Goal: Task Accomplishment & Management: Use online tool/utility

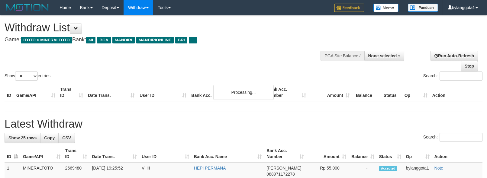
select select
select select "**"
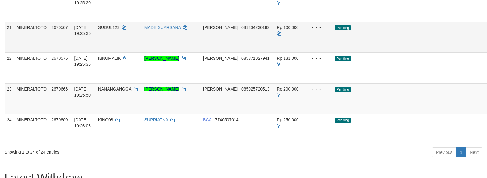
click at [402, 53] on td "Pending" at bounding box center [397, 37] width 131 height 31
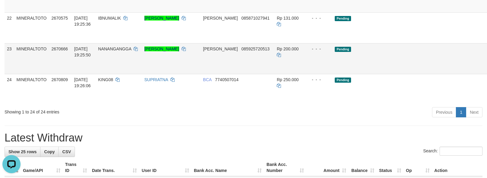
click at [487, 71] on link "Send PGA" at bounding box center [495, 65] width 10 height 11
click at [487, 40] on link "Send PGA" at bounding box center [495, 34] width 10 height 11
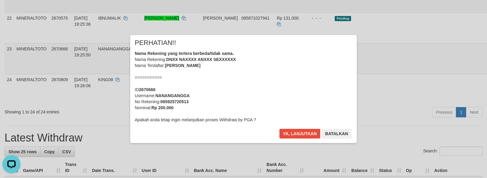
click at [448, 81] on div "× PERHATIAN!! Nama Rekening yang tertera berbeda/tidak sama. Nama Rekening: DNX…" at bounding box center [243, 89] width 487 height 132
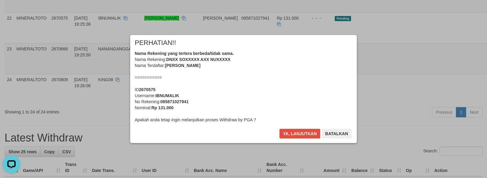
click at [272, 101] on div "Nama Rekening yang tertera berbeda/tidak sama. Nama Rekening: DNXX SOXXXXX AXX …" at bounding box center [244, 86] width 218 height 73
click at [279, 129] on button "Ya, lanjutkan" at bounding box center [299, 134] width 41 height 10
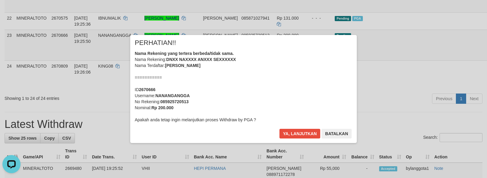
scroll to position [543, 0]
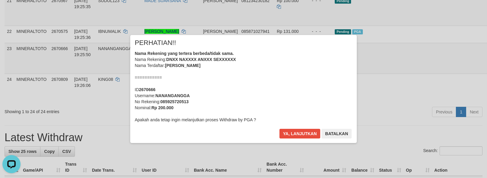
click at [274, 98] on div "Nama Rekening yang tertera berbeda/tidak sama. Nama Rekening: DNXX NAXXXX ANXXX…" at bounding box center [244, 86] width 218 height 73
click at [279, 129] on button "Ya, lanjutkan" at bounding box center [299, 134] width 41 height 10
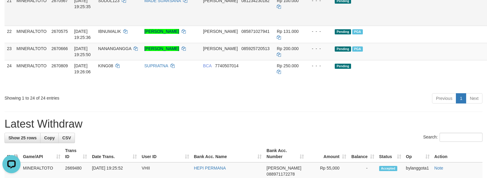
click at [487, 23] on link "Send PGA" at bounding box center [495, 17] width 10 height 11
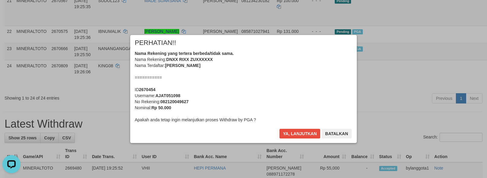
click at [279, 85] on div "Nama Rekening yang tertera berbeda/tidak sama. Nama Rekening: DNXX RIXX ZUXXXXX…" at bounding box center [244, 86] width 218 height 73
click at [279, 129] on button "Ya, lanjutkan" at bounding box center [299, 134] width 41 height 10
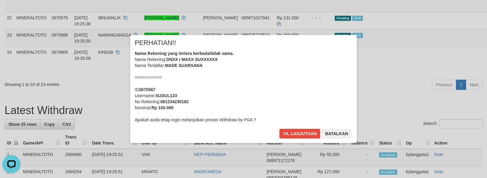
scroll to position [529, 0]
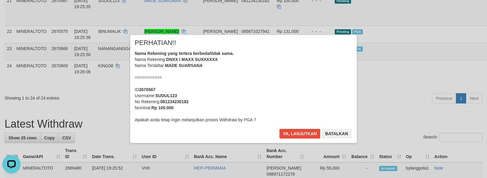
click at [276, 89] on div "Nama Rekening yang tertera berbeda/tidak sama. Nama Rekening: DNXX I MAXX SUXXX…" at bounding box center [244, 86] width 218 height 73
click at [279, 129] on button "Ya, lanjutkan" at bounding box center [299, 134] width 41 height 10
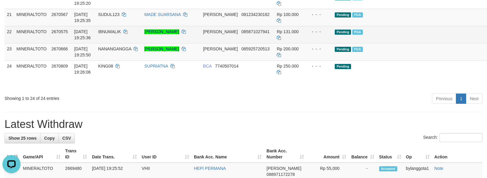
scroll to position [556, 0]
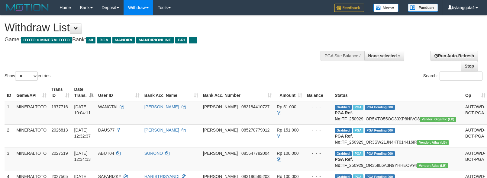
select select
select select "**"
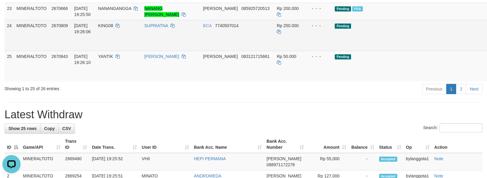
click at [401, 51] on td "Pending" at bounding box center [397, 35] width 131 height 31
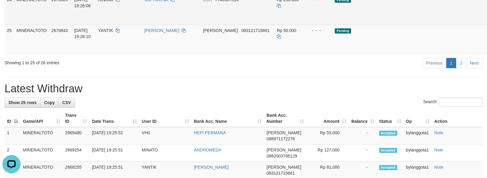
scroll to position [596, 0]
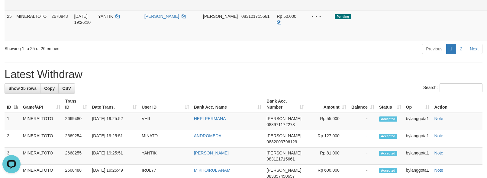
click at [487, 8] on link "Send PGA" at bounding box center [495, 2] width 10 height 11
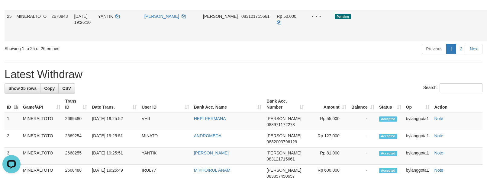
click at [487, 38] on link "Send PGA" at bounding box center [495, 32] width 10 height 11
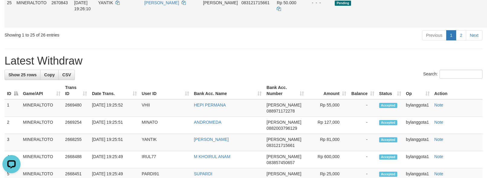
scroll to position [582, 0]
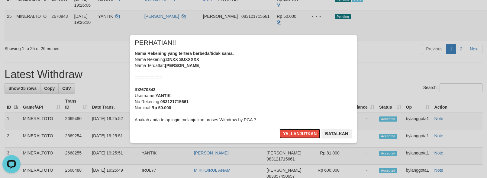
click at [254, 96] on div "Nama Rekening yang tertera berbeda/tidak sama. Nama Rekening: DNXX SUXXXXX Nama…" at bounding box center [244, 86] width 218 height 73
click at [279, 129] on button "Ya, lanjutkan" at bounding box center [299, 134] width 41 height 10
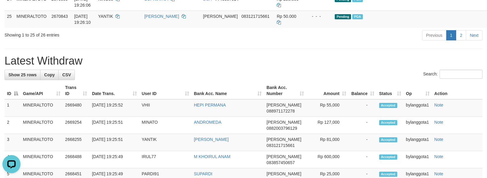
drag, startPoint x: 405, startPoint y: 65, endPoint x: 469, endPoint y: 62, distance: 64.7
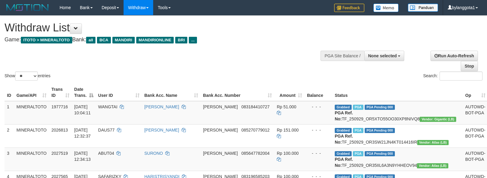
select select
click at [28, 79] on select "** ** ** ***" at bounding box center [26, 76] width 23 height 9
select select "***"
click at [16, 72] on select "** ** ** ***" at bounding box center [26, 76] width 23 height 9
click at [222, 53] on div "Show ** ** ** *** entries Search:" at bounding box center [243, 49] width 487 height 66
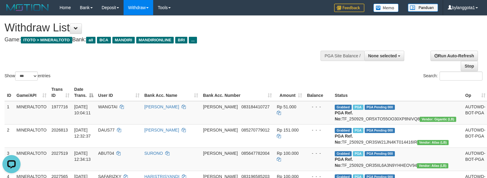
scroll to position [608, 0]
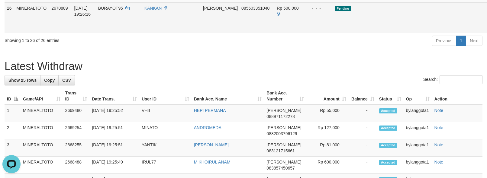
click at [487, 30] on link "Send PGA" at bounding box center [495, 24] width 10 height 11
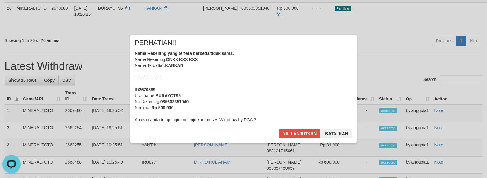
click at [291, 68] on div "Nama Rekening yang tertera berbeda/tidak sama. Nama Rekening: DNXX KXX KXX Nama…" at bounding box center [244, 86] width 218 height 73
click at [279, 129] on button "Ya, lanjutkan" at bounding box center [299, 134] width 41 height 10
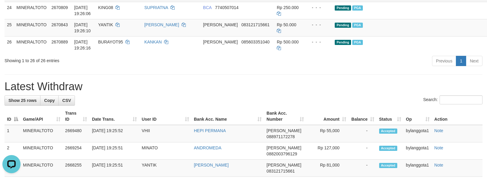
scroll to position [588, 0]
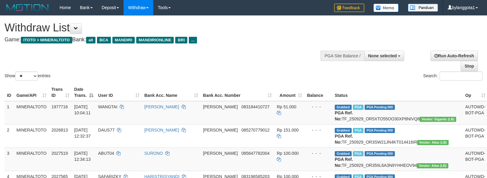
select select
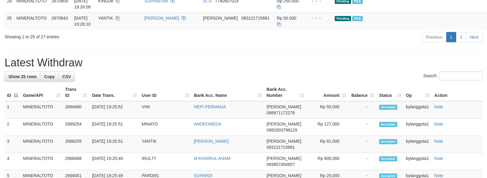
scroll to position [588, 0]
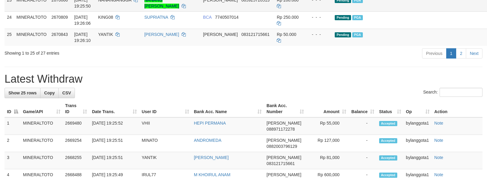
click at [409, 11] on td "Pending PGA" at bounding box center [397, 2] width 131 height 17
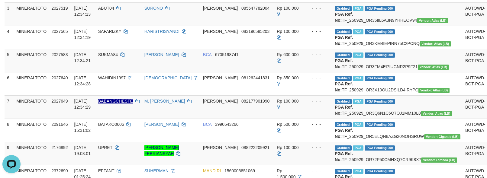
scroll to position [0, 0]
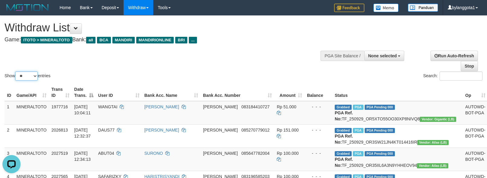
click at [25, 72] on select "** ** ** ***" at bounding box center [26, 76] width 23 height 9
select select "***"
click at [16, 72] on select "** ** ** ***" at bounding box center [26, 76] width 23 height 9
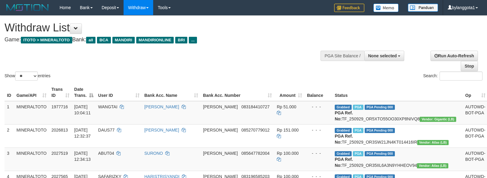
select select
select select "**"
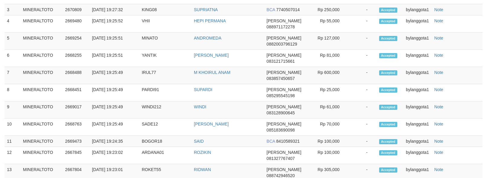
scroll to position [729, 0]
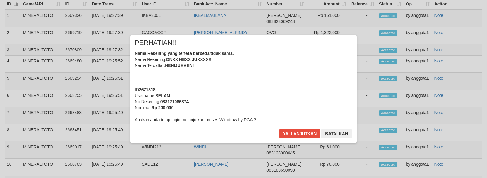
click at [300, 65] on div "Nama Rekening yang tertera berbeda/tidak sama. Nama Rekening: DNXX HEXX JUXXXXX…" at bounding box center [244, 86] width 218 height 73
click at [279, 129] on button "Ya, lanjutkan" at bounding box center [299, 134] width 41 height 10
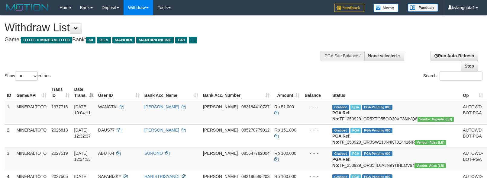
select select
select select "**"
select select
select select "**"
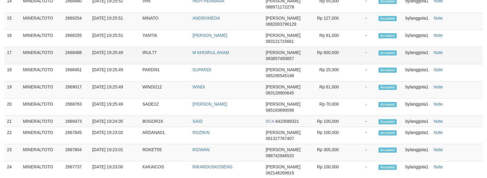
scroll to position [417, 0]
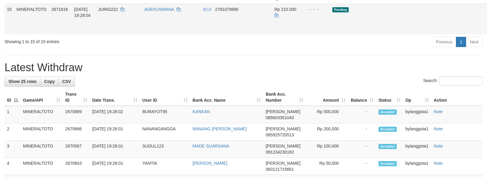
click at [487, 31] on link "Send PGA" at bounding box center [493, 26] width 10 height 11
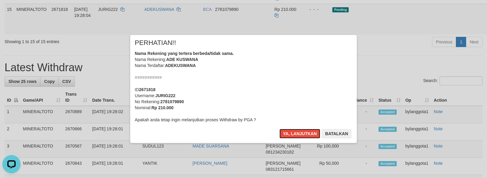
click at [255, 74] on div "Nama Rekening yang tertera berbeda/tidak sama. Nama Rekening: ADE KUSWANA Nama …" at bounding box center [244, 86] width 218 height 73
click at [279, 129] on button "Ya, lanjutkan" at bounding box center [299, 134] width 41 height 10
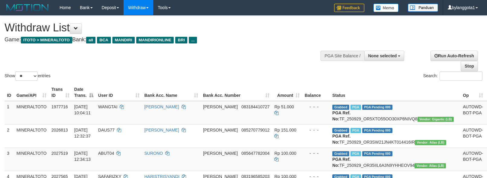
select select
select select "**"
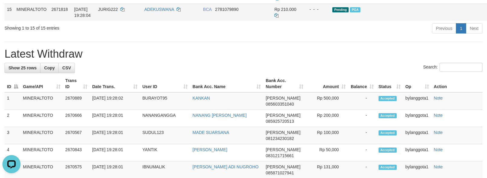
click at [373, 21] on td "Pending PGA" at bounding box center [395, 12] width 131 height 17
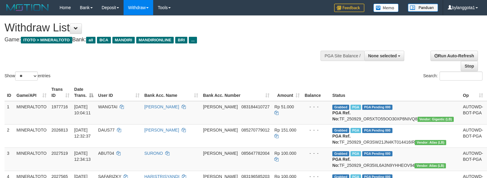
select select
select select "**"
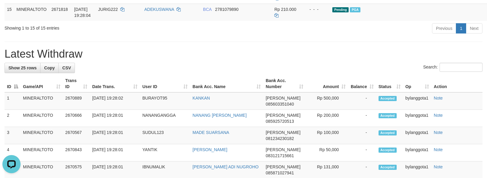
click at [387, 36] on div "Previous 1 Next" at bounding box center [345, 29] width 275 height 13
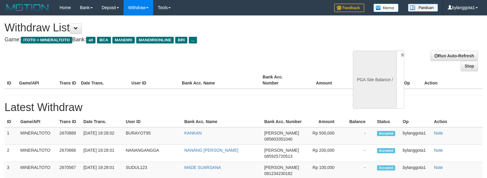
select select
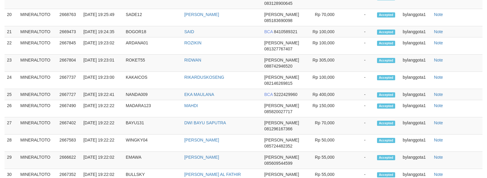
select select "**"
select select
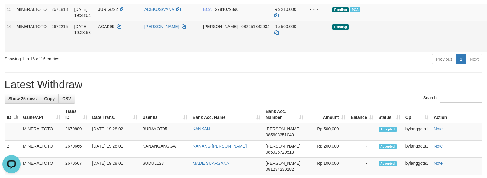
click at [376, 52] on td "Pending" at bounding box center [395, 36] width 131 height 31
click at [385, 52] on td "Pending" at bounding box center [395, 36] width 131 height 31
drag, startPoint x: 410, startPoint y: 126, endPoint x: 396, endPoint y: 120, distance: 14.9
click at [410, 52] on td "Pending" at bounding box center [395, 36] width 131 height 31
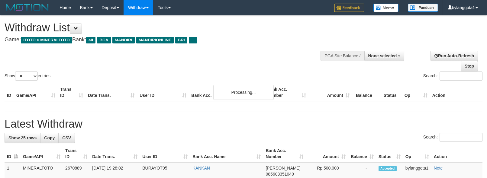
select select
select select "**"
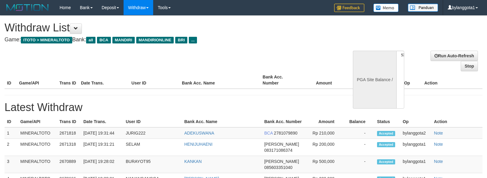
select select
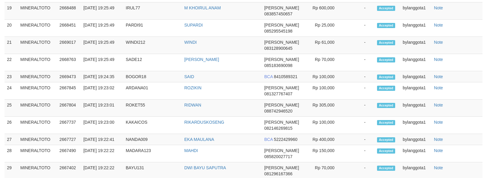
select select "**"
select select
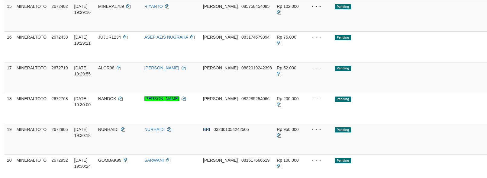
scroll to position [678, 0]
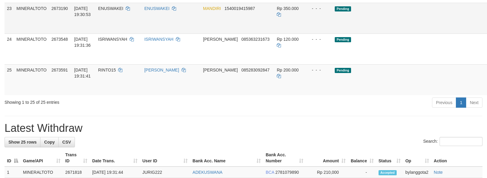
click at [487, 31] on link "Send PGA" at bounding box center [495, 25] width 10 height 11
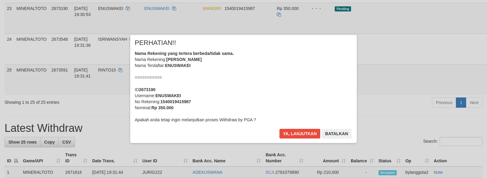
click at [448, 76] on div "× PERHATIAN!! Nama Rekening yang tertera berbeda/tidak sama. Nama Rekening: ENU…" at bounding box center [243, 89] width 487 height 132
click at [300, 74] on div "Nama Rekening yang tertera berbeda/tidak sama. Nama Rekening: ENUS WAKEI Nama T…" at bounding box center [244, 86] width 218 height 73
click at [279, 129] on button "Ya, lanjutkan" at bounding box center [299, 134] width 41 height 10
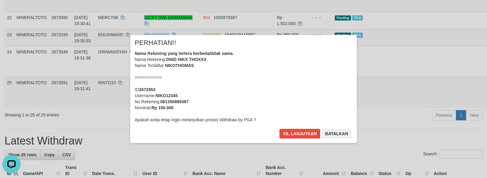
scroll to position [624, 0]
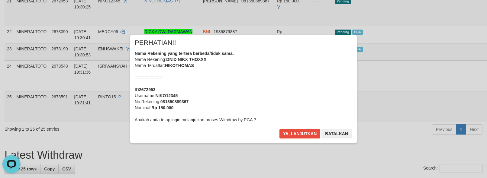
click at [253, 84] on div "Nama Rekening yang tertera berbeda/tidak sama. Nama Rekening: DNID NIKX THOXXX …" at bounding box center [244, 86] width 218 height 73
click at [279, 129] on button "Ya, lanjutkan" at bounding box center [299, 134] width 41 height 10
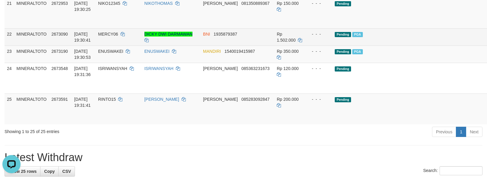
scroll to position [570, 0]
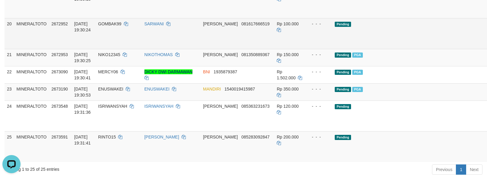
click at [487, 46] on link "Send PGA" at bounding box center [495, 40] width 10 height 11
click at [487, 15] on link "Send PGA" at bounding box center [495, 9] width 10 height 11
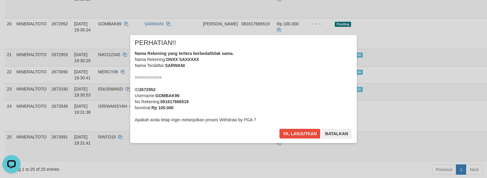
scroll to position [557, 0]
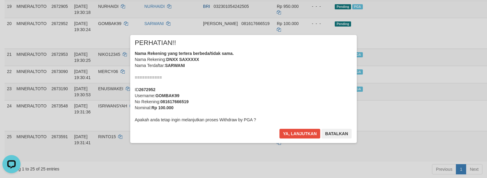
click at [272, 95] on div "Nama Rekening yang tertera berbeda/tidak sama. Nama Rekening: DNXX SAXXXXX Nama…" at bounding box center [244, 86] width 218 height 73
click at [279, 129] on button "Ya, lanjutkan" at bounding box center [299, 134] width 41 height 10
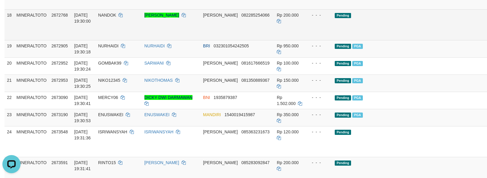
scroll to position [503, 0]
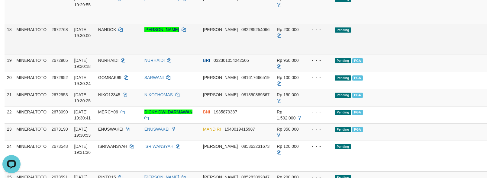
click at [487, 52] on link "Send PGA" at bounding box center [495, 46] width 10 height 11
click at [487, 21] on link "Send PGA" at bounding box center [495, 15] width 10 height 11
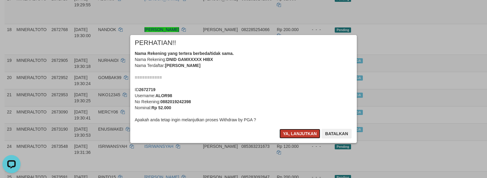
click at [288, 137] on button "Ya, lanjutkan" at bounding box center [299, 134] width 41 height 10
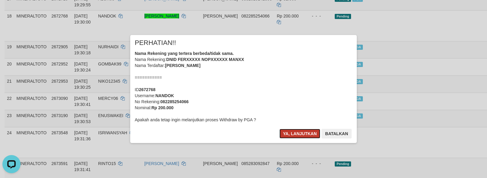
click at [289, 134] on button "Ya, lanjutkan" at bounding box center [299, 134] width 41 height 10
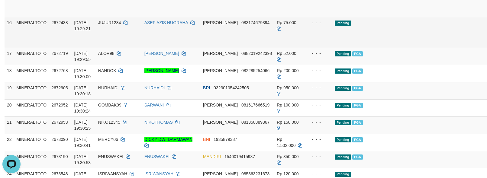
scroll to position [443, 0]
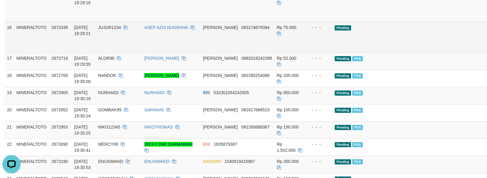
click at [487, 50] on link "Send PGA" at bounding box center [495, 44] width 10 height 11
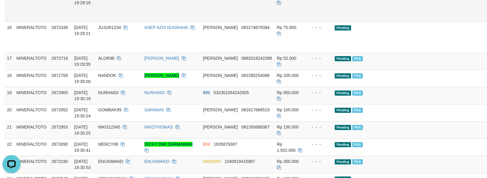
click at [450, 98] on body "Toggle navigation Home Bank Account List Load By Website Group [ITOTO] MINERALT…" at bounding box center [243, 172] width 487 height 1230
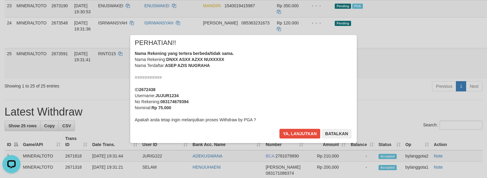
drag, startPoint x: 452, startPoint y: 69, endPoint x: 446, endPoint y: 68, distance: 6.1
click at [452, 68] on div "× PERHATIAN!! Nama Rekening yang tertera berbeda/tidak sama. Nama Rekening: DNX…" at bounding box center [243, 89] width 487 height 132
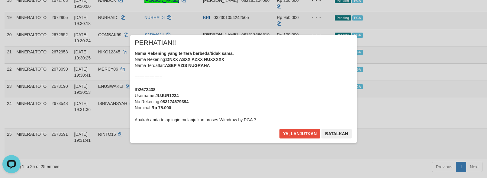
click at [306, 91] on div "Nama Rekening yang tertera berbeda/tidak sama. Nama Rekening: DNXX ASXX AZXX NU…" at bounding box center [244, 86] width 218 height 73
click at [279, 129] on button "Ya, lanjutkan" at bounding box center [299, 134] width 41 height 10
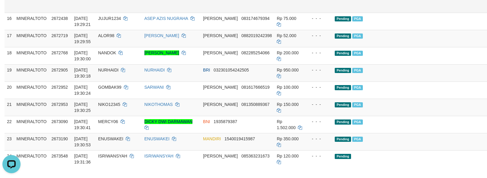
scroll to position [438, 0]
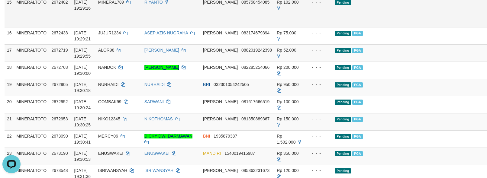
click at [487, 24] on link "Send PGA" at bounding box center [495, 18] width 10 height 11
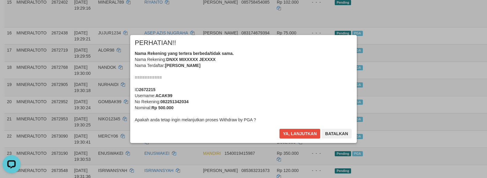
click at [245, 79] on div "Nama Rekening yang tertera berbeda/tidak sama. Nama Rekening: DNXX MIXXXXX JEXX…" at bounding box center [244, 86] width 218 height 73
click at [279, 129] on button "Ya, lanjutkan" at bounding box center [299, 134] width 41 height 10
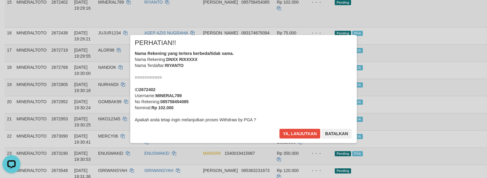
click at [263, 97] on div "Nama Rekening yang tertera berbeda/tidak sama. Nama Rekening: DNXX RIXXXXX Nama…" at bounding box center [244, 86] width 218 height 73
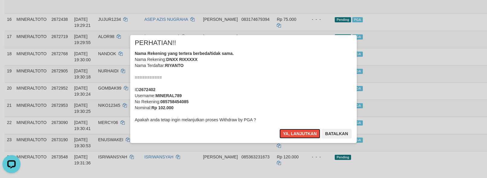
click at [279, 129] on button "Ya, lanjutkan" at bounding box center [299, 134] width 41 height 10
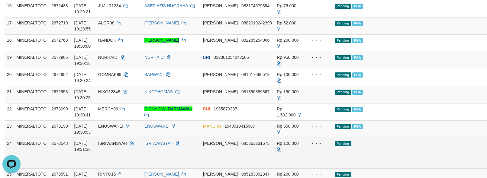
scroll to position [556, 0]
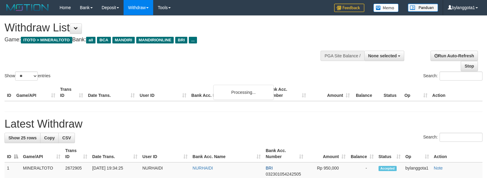
select select
select select "**"
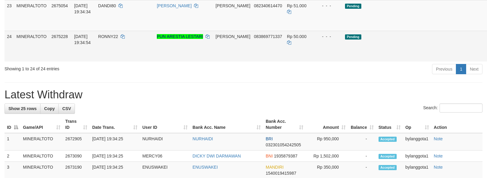
scroll to position [556, 0]
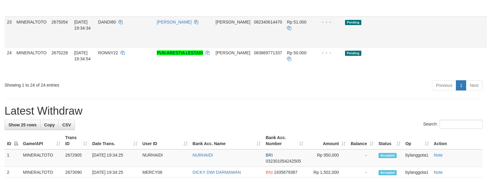
click at [370, 47] on td "Pending" at bounding box center [408, 31] width 131 height 31
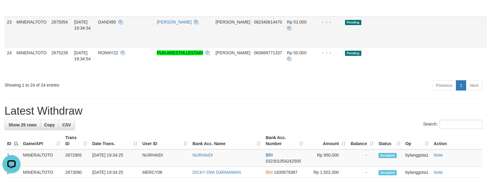
drag, startPoint x: 448, startPoint y: 93, endPoint x: 448, endPoint y: 115, distance: 21.4
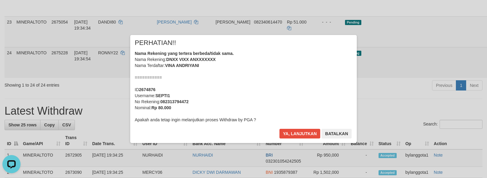
click at [449, 146] on div "× PERHATIAN!! Nama Rekening yang tertera berbeda/tidak sama. Nama Rekening: DNX…" at bounding box center [243, 89] width 487 height 132
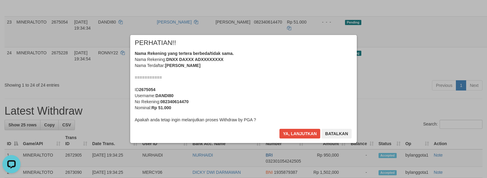
click at [200, 115] on div "Nama Rekening yang tertera berbeda/tidak sama. Nama Rekening: DNXX DAXXX ADXXXX…" at bounding box center [244, 86] width 218 height 73
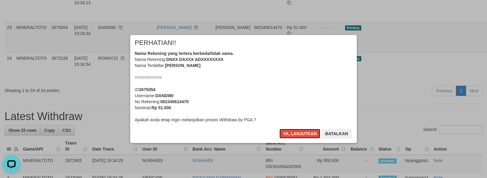
click at [251, 91] on div "Nama Rekening yang tertera berbeda/tidak sama. Nama Rekening: DNXX DAXXX ADXXXX…" at bounding box center [244, 86] width 218 height 73
click at [279, 129] on button "Ya, lanjutkan" at bounding box center [299, 134] width 41 height 10
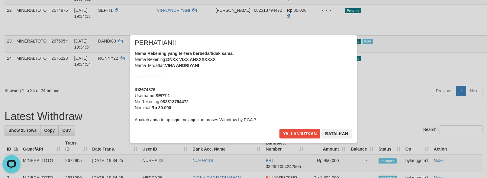
click at [268, 86] on div "Nama Rekening yang tertera berbeda/tidak sama. Nama Rekening: DNXX VIXX ANXXXXX…" at bounding box center [244, 86] width 218 height 73
click at [279, 129] on button "Ya, lanjutkan" at bounding box center [299, 134] width 41 height 10
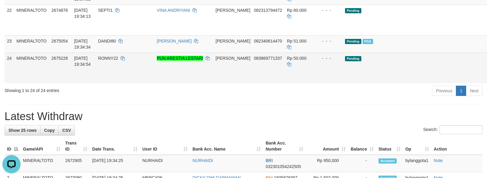
scroll to position [523, 0]
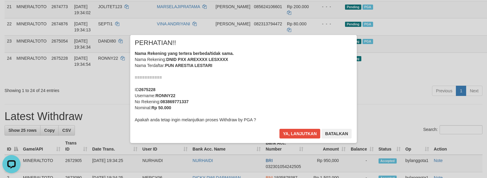
click at [307, 81] on div "Nama Rekening yang tertera berbeda/tidak sama. Nama Rekening: DNID PXX AREXXXX …" at bounding box center [244, 86] width 218 height 73
click at [279, 129] on button "Ya, lanjutkan" at bounding box center [299, 134] width 41 height 10
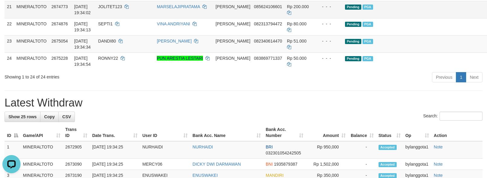
click at [404, 18] on td "Pending PGA" at bounding box center [408, 9] width 131 height 17
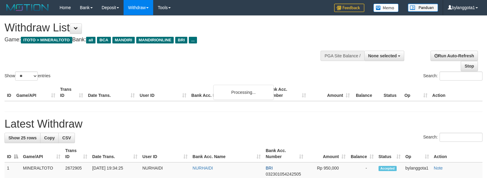
select select
select select "**"
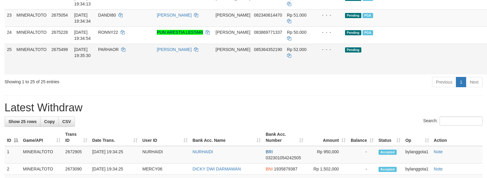
scroll to position [563, 0]
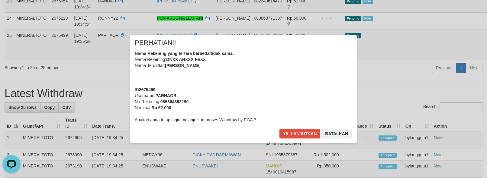
click at [298, 82] on div "Nama Rekening yang tertera berbeda/tidak sama. Nama Rekening: DNXX AHXXX FEXX N…" at bounding box center [244, 86] width 218 height 73
click at [279, 129] on button "Ya, lanjutkan" at bounding box center [299, 134] width 41 height 10
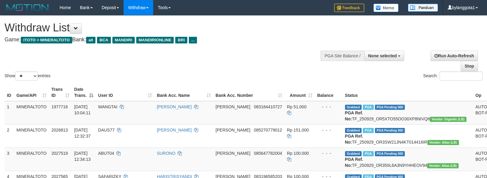
select select
click at [30, 79] on select "** ** ** ***" at bounding box center [26, 76] width 23 height 9
select select "***"
click at [16, 72] on select "** ** ** ***" at bounding box center [26, 76] width 23 height 9
click at [221, 53] on div "Show ** ** ** *** entries Search:" at bounding box center [243, 49] width 487 height 66
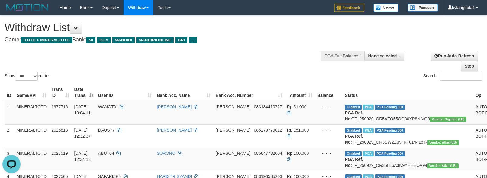
scroll to position [938, 0]
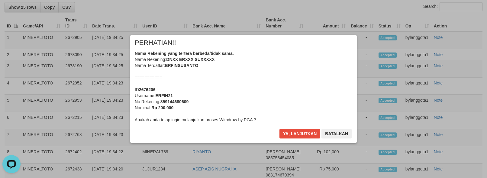
click at [301, 76] on div "Nama Rekening yang tertera berbeda/tidak sama. Nama Rekening: DNXX ERXXX SUXXXX…" at bounding box center [244, 86] width 218 height 73
click at [279, 129] on button "Ya, lanjutkan" at bounding box center [299, 134] width 41 height 10
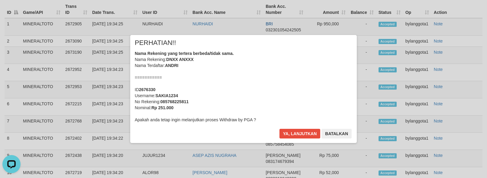
scroll to position [925, 0]
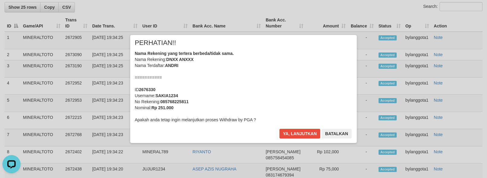
click at [301, 76] on div "Nama Rekening yang tertera berbeda/tidak sama. Nama Rekening: DNXX ANXXX Nama T…" at bounding box center [244, 86] width 218 height 73
click at [279, 129] on button "Ya, lanjutkan" at bounding box center [299, 134] width 41 height 10
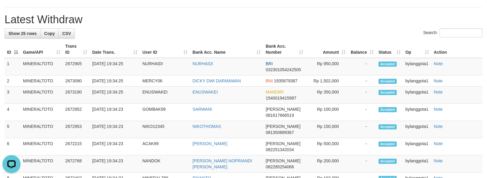
scroll to position [885, 0]
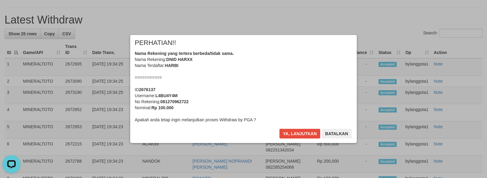
click at [292, 86] on div "Nama Rekening yang tertera berbeda/tidak sama. Nama Rekening: DNID HARXX Nama T…" at bounding box center [244, 86] width 218 height 73
click at [279, 129] on button "Ya, lanjutkan" at bounding box center [299, 134] width 41 height 10
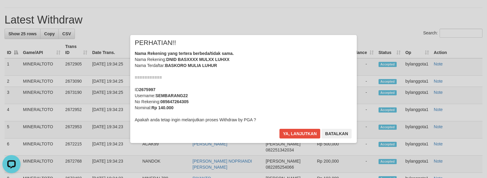
click at [292, 86] on div "Nama Rekening yang tertera berbeda/tidak sama. Nama Rekening: DNID BASXXXX MULX…" at bounding box center [244, 86] width 218 height 73
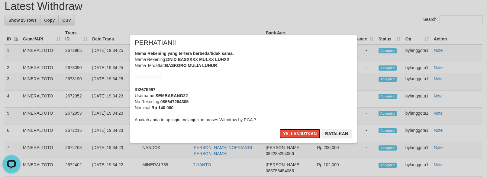
scroll to position [871, 0]
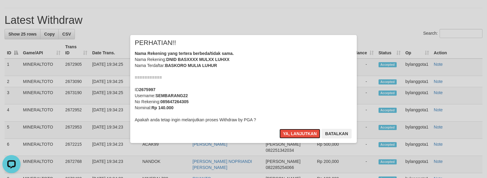
click at [279, 129] on button "Ya, lanjutkan" at bounding box center [299, 134] width 41 height 10
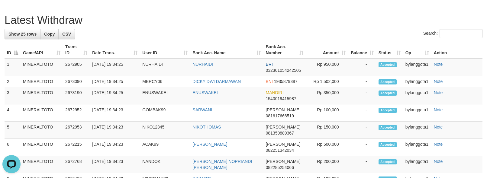
scroll to position [817, 0]
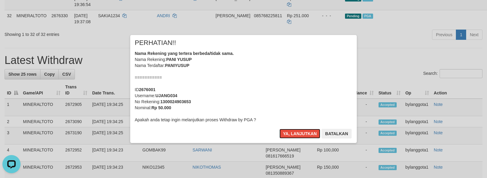
click at [202, 85] on div "Nama Rekening yang tertera berbeda/tidak sama. Nama Rekening: PANI YUSUP Nama T…" at bounding box center [244, 86] width 218 height 73
click at [279, 129] on button "Ya, lanjutkan" at bounding box center [299, 134] width 41 height 10
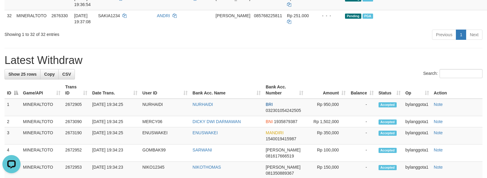
scroll to position [804, 0]
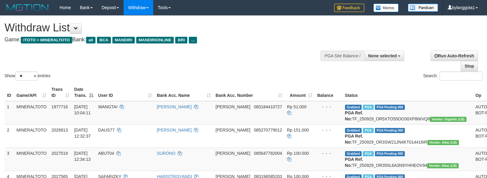
select select
select select "**"
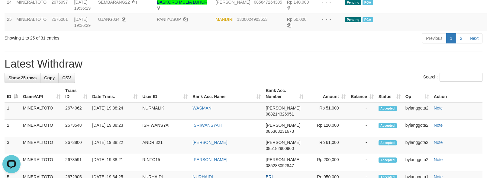
scroll to position [642, 0]
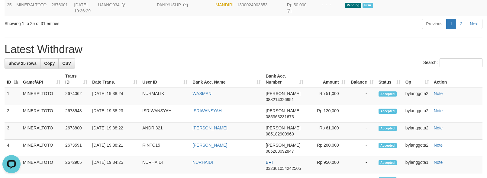
click at [401, 16] on td "Pending PGA" at bounding box center [408, 7] width 131 height 17
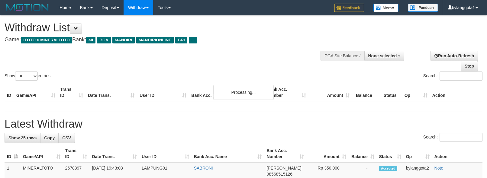
select select
select select "**"
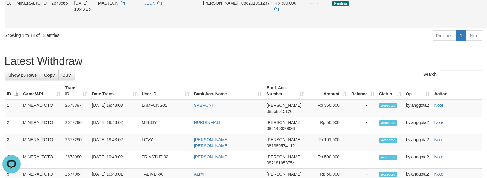
click at [487, 25] on link "Send PGA" at bounding box center [493, 19] width 10 height 11
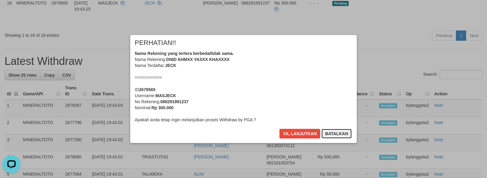
click at [334, 132] on button "Batalkan" at bounding box center [336, 134] width 30 height 10
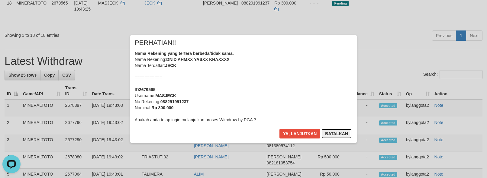
click at [334, 132] on button "Batalkan" at bounding box center [336, 134] width 30 height 10
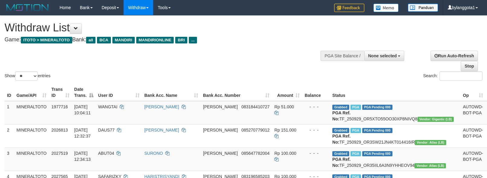
select select
select select "**"
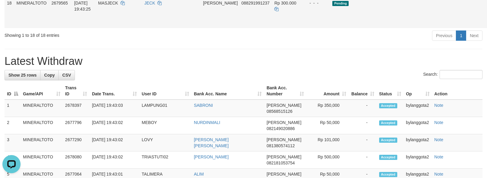
click at [487, 25] on link "Send PGA" at bounding box center [493, 19] width 10 height 11
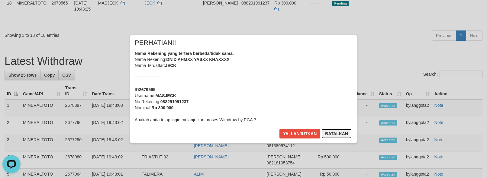
click at [337, 137] on button "Batalkan" at bounding box center [336, 134] width 30 height 10
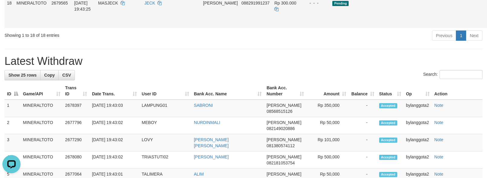
click at [382, 28] on td "Pending" at bounding box center [395, 12] width 131 height 31
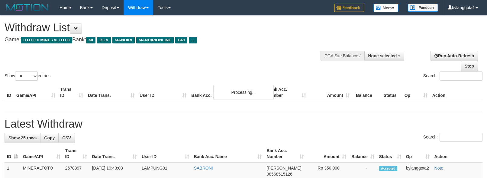
select select
select select "**"
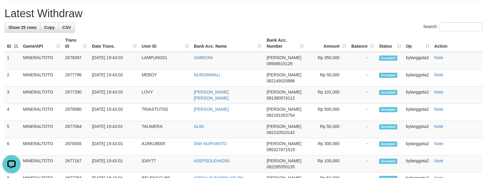
click at [396, 84] on div "**********" at bounding box center [243, 17] width 487 height 999
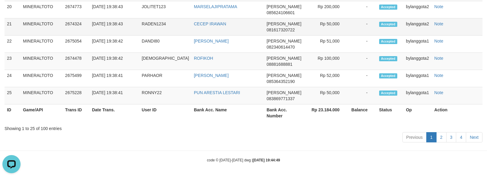
scroll to position [464, 0]
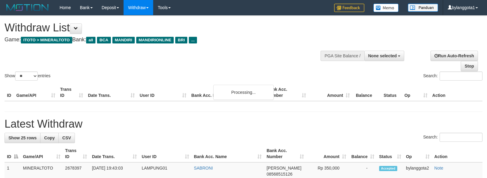
select select
select select "**"
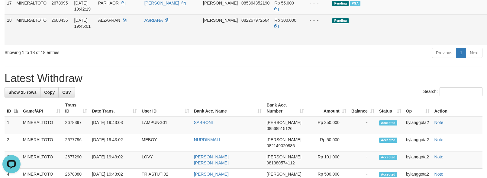
click at [487, 42] on link "Send PGA" at bounding box center [493, 36] width 10 height 11
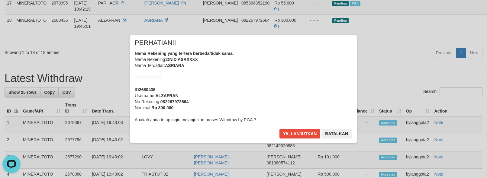
click at [291, 93] on div "Nama Rekening yang tertera berbeda/tidak sama. Nama Rekening: DNID ASRXXXX Nama…" at bounding box center [244, 86] width 218 height 73
click at [279, 129] on button "Ya, lanjutkan" at bounding box center [299, 134] width 41 height 10
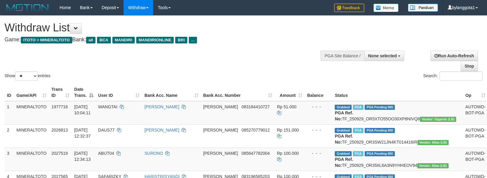
select select
select select "**"
select select
select select "**"
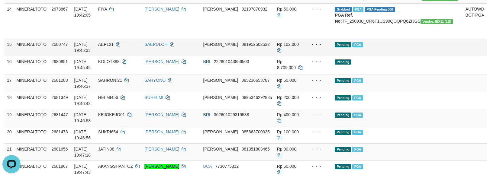
drag, startPoint x: 422, startPoint y: 124, endPoint x: 335, endPoint y: 139, distance: 88.6
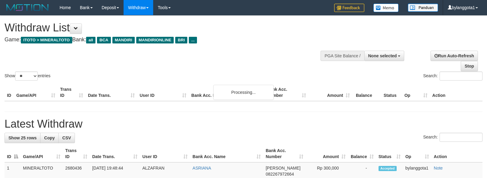
select select
select select "**"
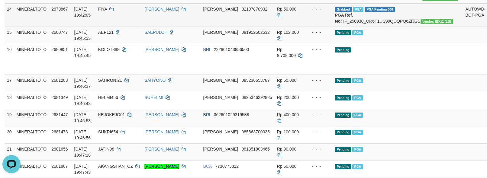
click at [112, 27] on td "FIYA" at bounding box center [119, 14] width 46 height 23
copy td "FIYA"
click at [375, 27] on td "Grabbed PGA PGA Pending 000 PGA Ref. No: TF_250930_OR6T1US99QOQPQ6ZIJGS Vendor:…" at bounding box center [397, 14] width 131 height 23
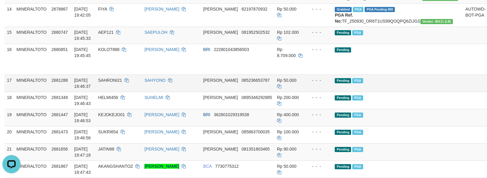
copy td "TF_250930_OR6T1US99QOQPQ6ZIJGS"
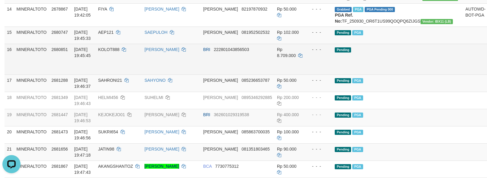
scroll to position [440, 0]
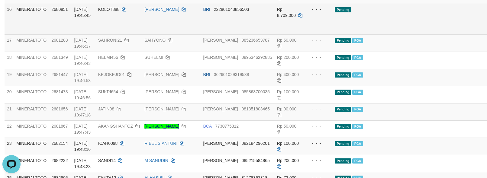
click at [409, 34] on td "Pending" at bounding box center [397, 19] width 131 height 31
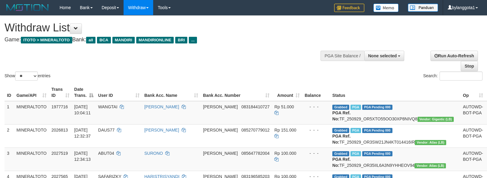
select select
select select "**"
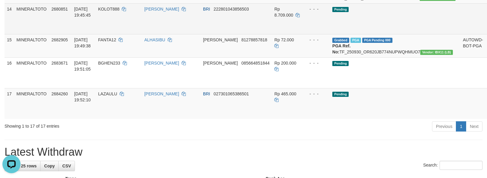
click at [391, 34] on td "Pending" at bounding box center [395, 18] width 131 height 31
click at [413, 34] on td "Pending" at bounding box center [395, 18] width 131 height 31
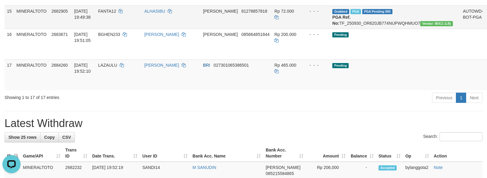
scroll to position [481, 0]
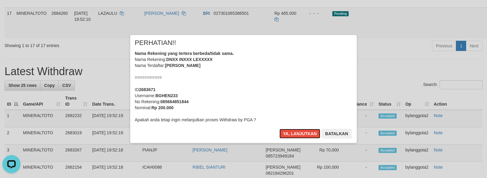
drag, startPoint x: 242, startPoint y: 83, endPoint x: 252, endPoint y: 88, distance: 10.6
click at [242, 84] on div "Nama Rekening yang tertera berbeda/tidak sama. Nama Rekening: DNXX INXXX LEXXXX…" at bounding box center [244, 86] width 218 height 73
click at [279, 129] on button "Ya, lanjutkan" at bounding box center [299, 134] width 41 height 10
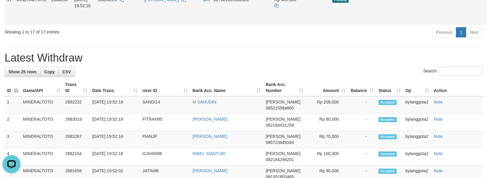
click at [460, 25] on td at bounding box center [472, 9] width 25 height 31
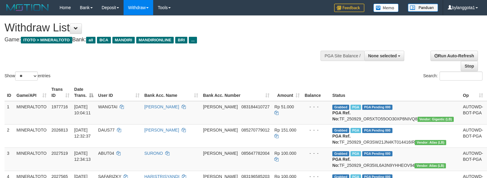
select select
select select "**"
select select
select select "**"
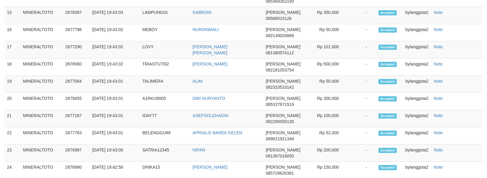
scroll to position [570, 0]
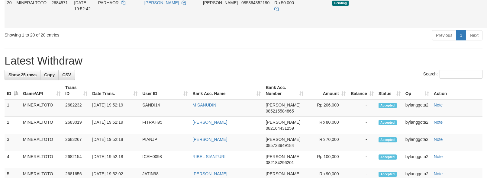
click at [487, 25] on link "Send PGA" at bounding box center [493, 19] width 10 height 11
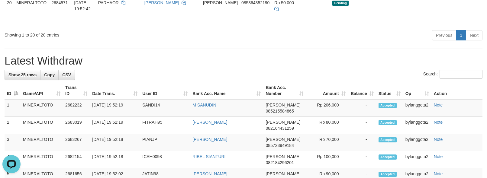
scroll to position [0, 0]
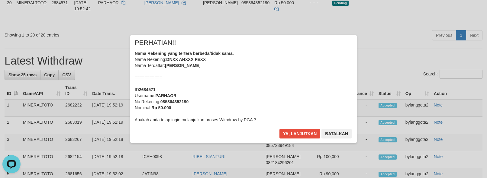
click at [292, 84] on div "Nama Rekening yang tertera berbeda/tidak sama. Nama Rekening: DNXX AHXXX FEXX N…" at bounding box center [244, 86] width 218 height 73
click at [279, 129] on button "Ya, lanjutkan" at bounding box center [299, 134] width 41 height 10
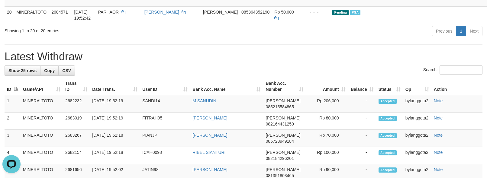
scroll to position [530, 0]
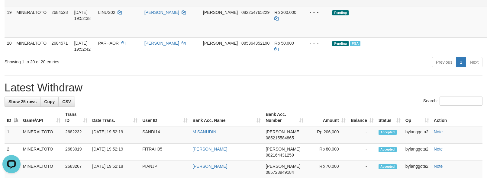
drag, startPoint x: 450, startPoint y: 86, endPoint x: 450, endPoint y: 64, distance: 22.1
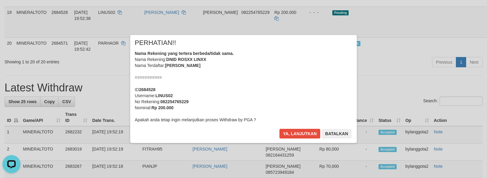
click at [450, 59] on div "× PERHATIAN!! Nama Rekening yang tertera berbeda/tidak sama. Nama Rekening: DNI…" at bounding box center [243, 89] width 487 height 132
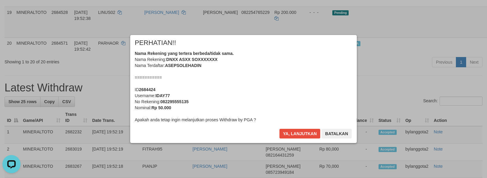
click at [282, 85] on div "Nama Rekening yang tertera berbeda/tidak sama. Nama Rekening: DNXX ASXX SOXXXXX…" at bounding box center [244, 86] width 218 height 73
click at [279, 129] on button "Ya, lanjutkan" at bounding box center [299, 134] width 41 height 10
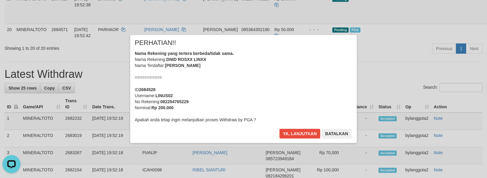
scroll to position [516, 0]
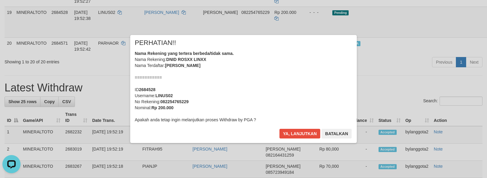
click at [270, 88] on div "Nama Rekening yang tertera berbeda/tidak sama. Nama Rekening: DNID ROSXX LINXX …" at bounding box center [244, 86] width 218 height 73
click at [279, 129] on button "Ya, lanjutkan" at bounding box center [299, 134] width 41 height 10
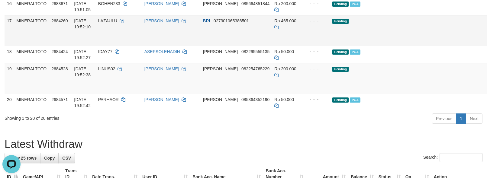
scroll to position [457, 0]
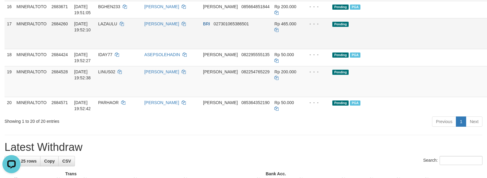
click at [487, 46] on link "Send PGA" at bounding box center [493, 40] width 10 height 11
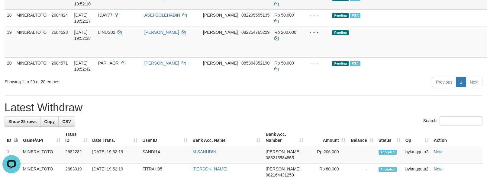
scroll to position [497, 0]
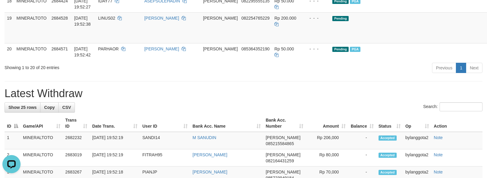
copy td "LAZAULU"
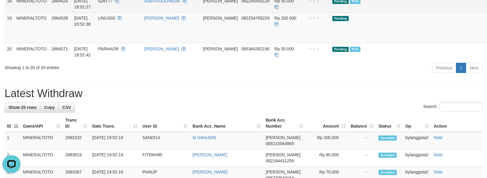
click at [391, 12] on td "Pending PGA" at bounding box center [395, 3] width 131 height 17
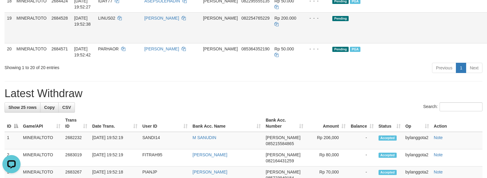
click at [487, 40] on link "Send PGA" at bounding box center [493, 34] width 10 height 11
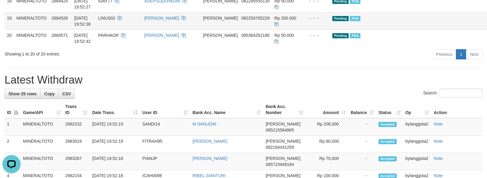
scroll to position [483, 0]
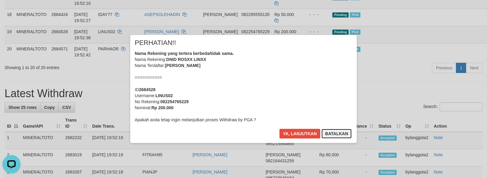
click at [337, 135] on button "Batalkan" at bounding box center [336, 134] width 30 height 10
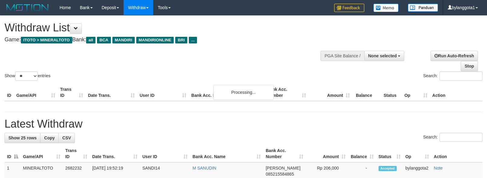
select select
select select "**"
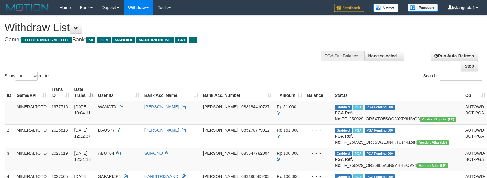
select select
drag, startPoint x: 29, startPoint y: 73, endPoint x: 29, endPoint y: 76, distance: 3.6
click at [29, 73] on select "** ** ** ***" at bounding box center [26, 76] width 23 height 9
select select "***"
click at [16, 72] on select "** ** ** ***" at bounding box center [26, 76] width 23 height 9
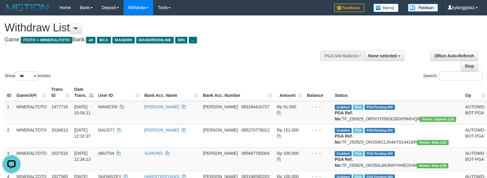
click at [121, 80] on div "Show ** ** ** *** entries" at bounding box center [122, 77] width 234 height 11
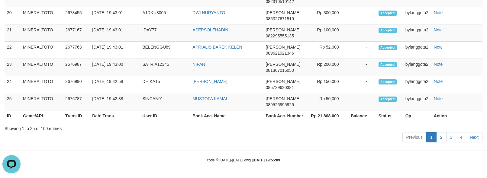
scroll to position [886, 0]
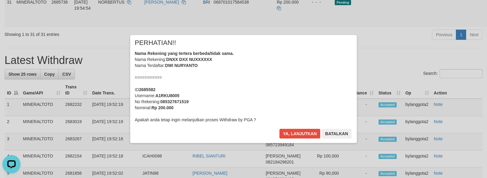
click at [282, 85] on div "Nama Rekening yang tertera berbeda/tidak sama. Nama Rekening: DNXX DXX NUXXXXXX…" at bounding box center [244, 86] width 218 height 73
click at [279, 129] on button "Ya, lanjutkan" at bounding box center [299, 134] width 41 height 10
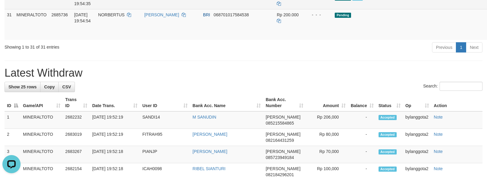
scroll to position [832, 0]
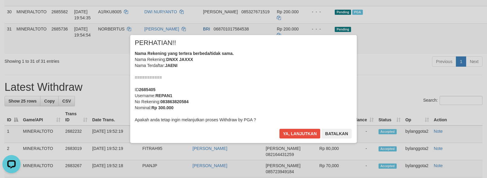
scroll to position [791, 0]
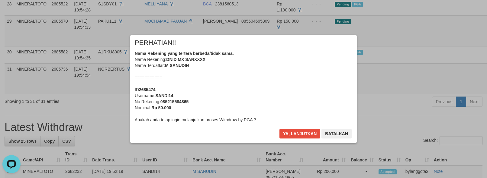
click at [276, 83] on div "Nama Rekening yang tertera berbeda/tidak sama. Nama Rekening: DNID MX SANXXXX N…" at bounding box center [244, 86] width 218 height 73
click at [279, 129] on button "Ya, lanjutkan" at bounding box center [299, 134] width 41 height 10
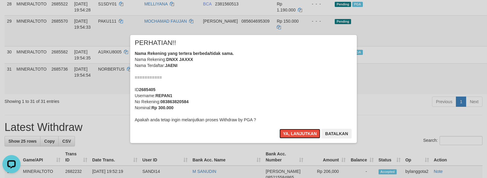
click at [269, 91] on div "Nama Rekening yang tertera berbeda/tidak sama. Nama Rekening: DNXX JAXXX Nama T…" at bounding box center [244, 86] width 218 height 73
click at [279, 129] on button "Ya, lanjutkan" at bounding box center [299, 134] width 41 height 10
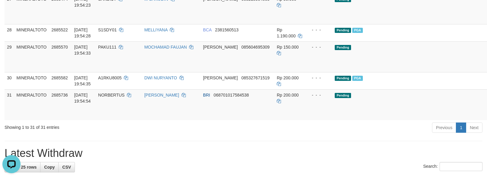
scroll to position [737, 0]
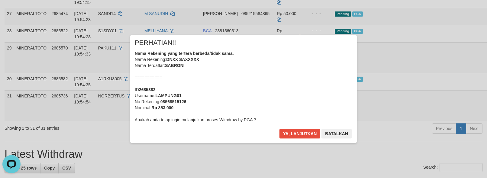
click at [451, 45] on div "× PERHATIAN!! Nama Rekening yang tertera berbeda/tidak sama. Nama Rekening: DNX…" at bounding box center [243, 89] width 487 height 132
click at [262, 79] on div "Nama Rekening yang tertera berbeda/tidak sama. Nama Rekening: DNXX SAXXXXX Nama…" at bounding box center [244, 86] width 218 height 73
click at [279, 129] on button "Ya, lanjutkan" at bounding box center [299, 134] width 41 height 10
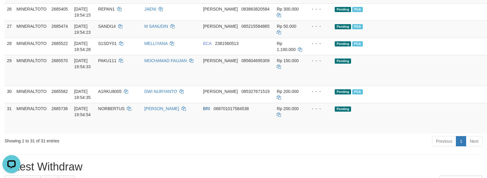
scroll to position [697, 0]
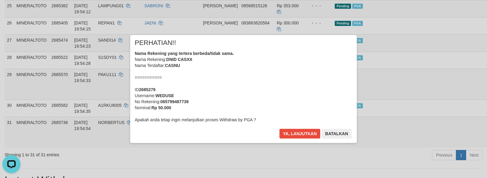
click at [281, 80] on div "Nama Rekening yang tertera berbeda/tidak sama. Nama Rekening: DNID CASXX Nama T…" at bounding box center [244, 86] width 218 height 73
click at [279, 129] on button "Ya, lanjutkan" at bounding box center [299, 134] width 41 height 10
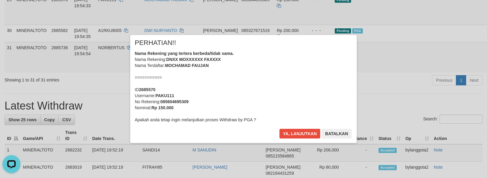
scroll to position [764, 0]
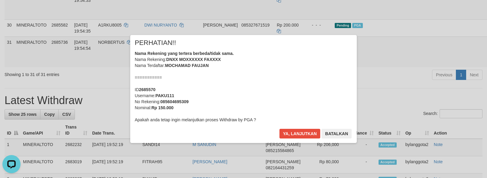
click at [252, 82] on div "Nama Rekening yang tertera berbeda/tidak sama. Nama Rekening: DNXX MOXXXXXX FAX…" at bounding box center [244, 86] width 218 height 73
click at [279, 129] on button "Ya, lanjutkan" at bounding box center [299, 134] width 41 height 10
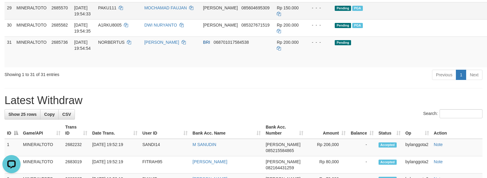
scroll to position [710, 0]
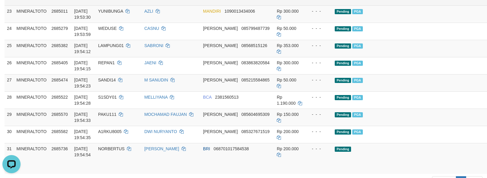
scroll to position [616, 0]
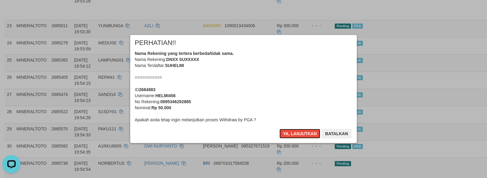
click at [296, 92] on div "Nama Rekening yang tertera berbeda/tidak sama. Nama Rekening: DNXX SUXXXXX Nama…" at bounding box center [244, 86] width 218 height 73
click at [279, 129] on button "Ya, lanjutkan" at bounding box center [299, 134] width 41 height 10
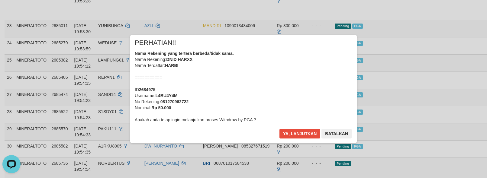
click at [290, 95] on div "Nama Rekening yang tertera berbeda/tidak sama. Nama Rekening: DNID HARXX Nama T…" at bounding box center [244, 86] width 218 height 73
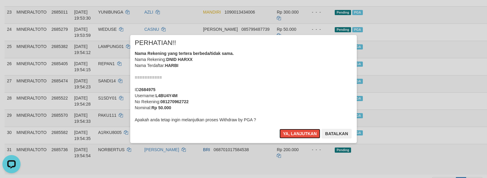
click at [279, 129] on button "Ya, lanjutkan" at bounding box center [299, 134] width 41 height 10
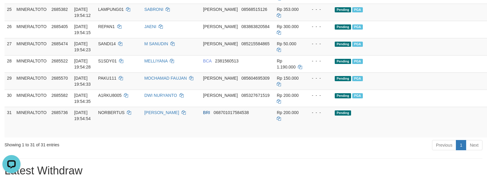
scroll to position [737, 0]
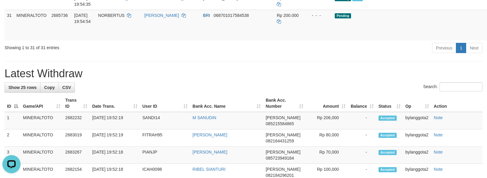
drag, startPoint x: 254, startPoint y: 84, endPoint x: 227, endPoint y: 85, distance: 27.5
copy span "2381560513"
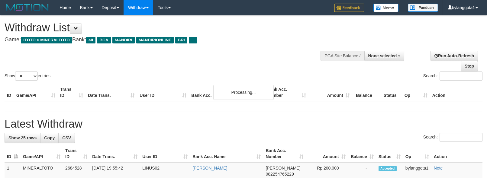
select select
select select "**"
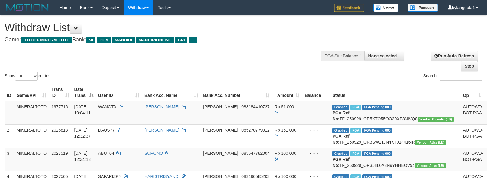
select select
select select "**"
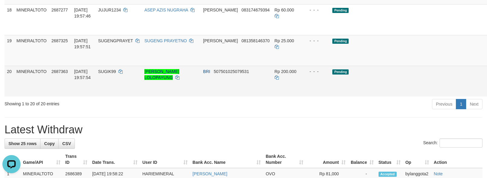
click at [487, 94] on link "Send PGA" at bounding box center [493, 88] width 10 height 11
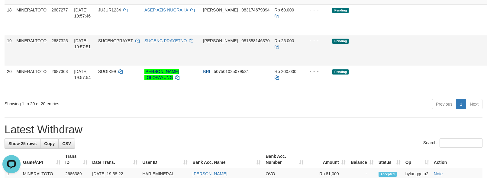
click at [487, 63] on link "Send PGA" at bounding box center [493, 57] width 10 height 11
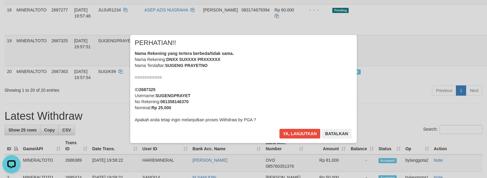
click at [272, 80] on div "Nama Rekening yang tertera berbeda/tidak sama. Nama Rekening: DNXX SUXXXX PRXXX…" at bounding box center [244, 86] width 218 height 73
click at [279, 129] on button "Ya, lanjutkan" at bounding box center [299, 134] width 41 height 10
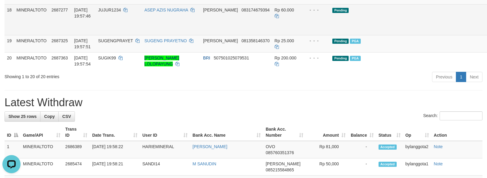
scroll to position [482, 0]
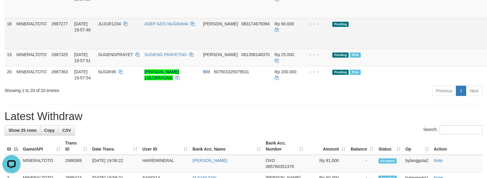
click at [487, 46] on link "Send PGA" at bounding box center [493, 40] width 10 height 11
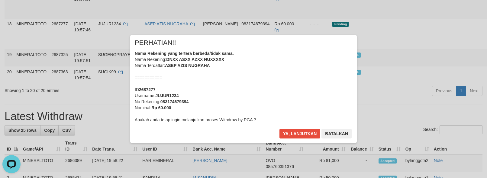
click at [254, 76] on div "Nama Rekening yang tertera berbeda/tidak sama. Nama Rekening: DNXX ASXX AZXX NU…" at bounding box center [244, 86] width 218 height 73
click at [279, 129] on button "Ya, lanjutkan" at bounding box center [299, 134] width 41 height 10
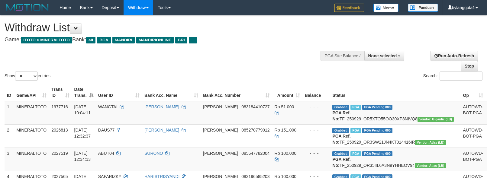
select select
select select "**"
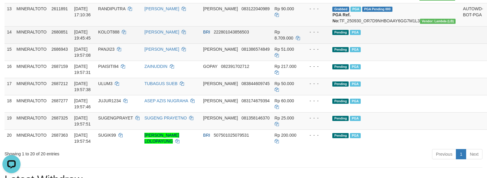
click at [126, 44] on td "KOLOT888" at bounding box center [119, 34] width 46 height 17
copy td "KOLOT888"
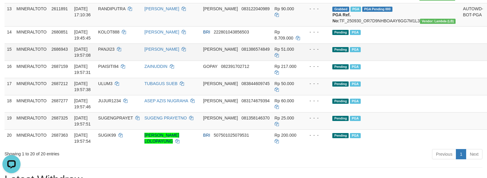
click at [404, 61] on td "Pending PGA" at bounding box center [395, 52] width 131 height 17
click at [401, 61] on td "Pending PGA" at bounding box center [395, 52] width 131 height 17
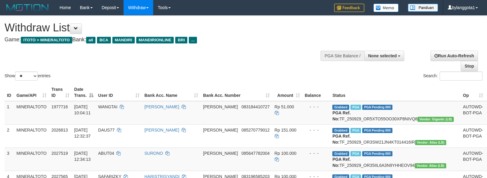
select select
select select "**"
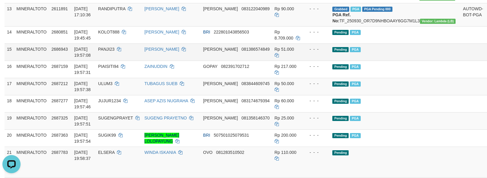
click at [382, 61] on td "Pending PGA" at bounding box center [395, 52] width 131 height 17
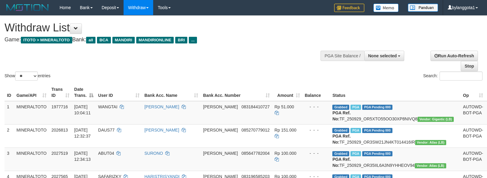
select select
select select "**"
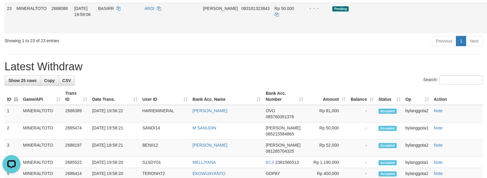
click at [487, 31] on link "Send PGA" at bounding box center [493, 25] width 10 height 11
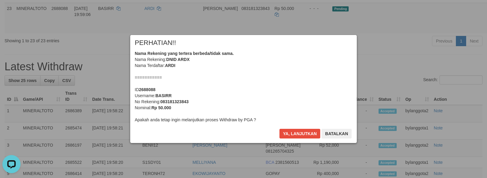
click at [250, 85] on div "Nama Rekening yang tertera berbeda/tidak sama. Nama Rekening: DNID ARDX Nama Te…" at bounding box center [244, 86] width 218 height 73
click at [279, 129] on button "Ya, lanjutkan" at bounding box center [299, 134] width 41 height 10
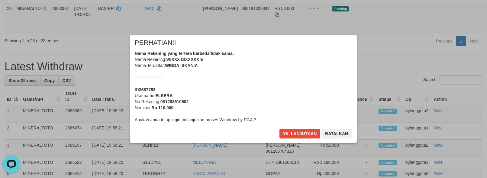
click at [251, 85] on div "Nama Rekening yang tertera berbeda/tidak sama. Nama Rekening: WIXXX ISXXXXX E N…" at bounding box center [244, 86] width 218 height 73
click at [279, 129] on button "Ya, lanjutkan" at bounding box center [299, 134] width 41 height 10
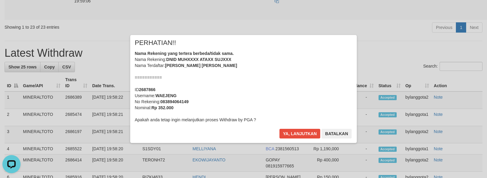
scroll to position [569, 0]
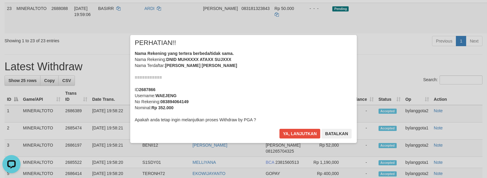
click at [251, 85] on div "Nama Rekening yang tertera berbeda/tidak sama. Nama Rekening: DNID MUHXXXX ATAX…" at bounding box center [244, 86] width 218 height 73
click at [279, 129] on button "Ya, lanjutkan" at bounding box center [299, 134] width 41 height 10
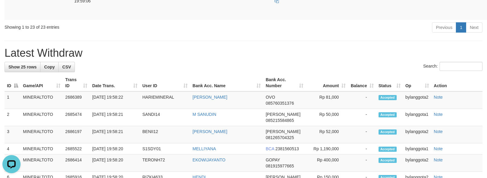
scroll to position [556, 0]
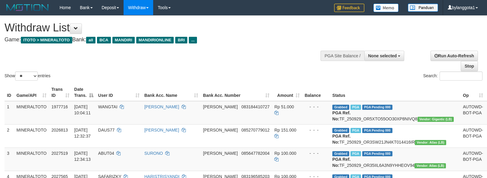
select select
select select "**"
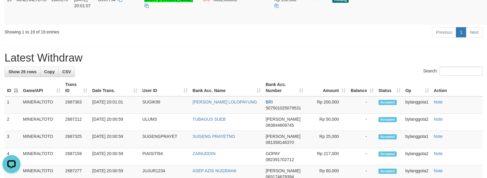
click at [450, 101] on body "Toggle navigation Home Bank Account List Load By Website Group [ITOTO] MINERALT…" at bounding box center [243, 37] width 487 height 1104
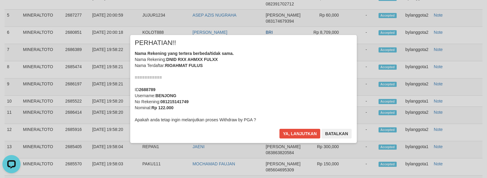
scroll to position [550, 0]
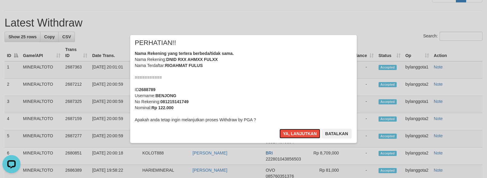
click at [254, 85] on div "Nama Rekening yang tertera berbeda/tidak sama. Nama Rekening: DNID RXX AHMXX FU…" at bounding box center [244, 86] width 218 height 73
click at [279, 129] on button "Ya, lanjutkan" at bounding box center [299, 134] width 41 height 10
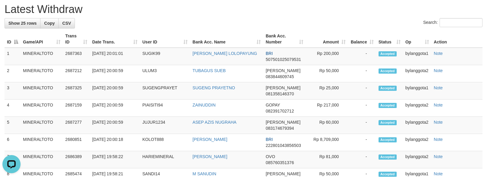
scroll to position [537, 0]
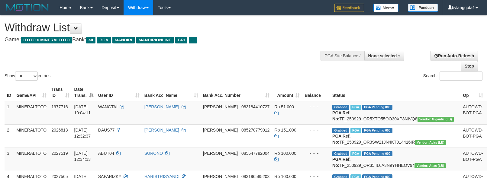
select select
select select "**"
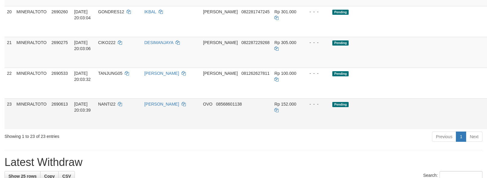
scroll to position [662, 0]
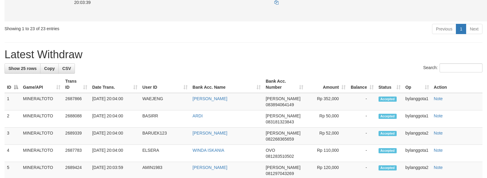
click at [487, 18] on link "Send PGA" at bounding box center [493, 13] width 10 height 11
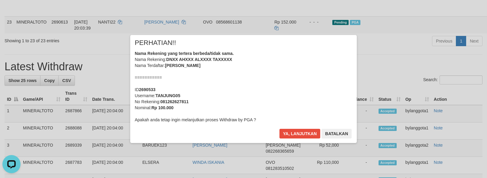
scroll to position [621, 0]
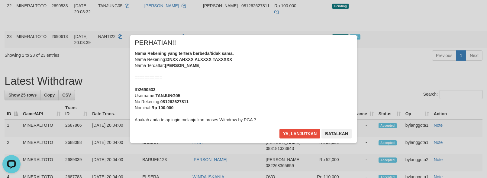
click at [270, 69] on div "Nama Rekening yang tertera berbeda/tidak sama. Nama Rekening: DNXX AHXXX ALXXXX…" at bounding box center [244, 86] width 218 height 73
click at [279, 129] on button "Ya, lanjutkan" at bounding box center [299, 134] width 41 height 10
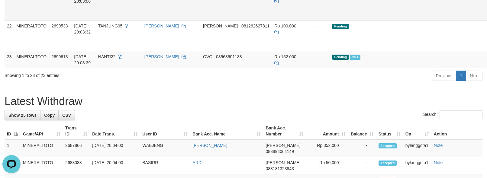
scroll to position [581, 0]
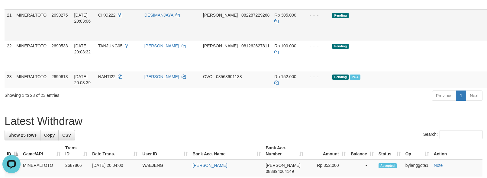
click at [487, 37] on link "Send PGA" at bounding box center [493, 31] width 10 height 11
click at [487, 6] on link "Send PGA" at bounding box center [493, 0] width 10 height 11
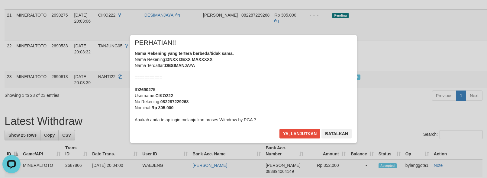
click at [452, 69] on div "× PERHATIAN!! Nama Rekening yang tertera berbeda/tidak sama. Nama Rekening: DNX…" at bounding box center [243, 89] width 487 height 132
click at [272, 89] on div "Nama Rekening yang tertera berbeda/tidak sama. Nama Rekening: DNXX DEXX MAXXXXX…" at bounding box center [244, 86] width 218 height 73
click at [279, 129] on button "Ya, lanjutkan" at bounding box center [299, 134] width 41 height 10
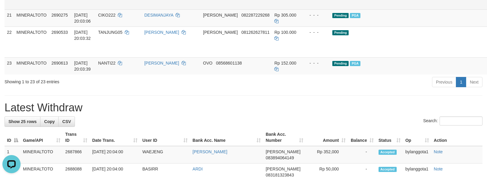
scroll to position [567, 0]
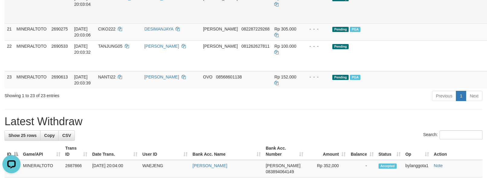
click at [487, 20] on link "Send PGA" at bounding box center [493, 14] width 10 height 11
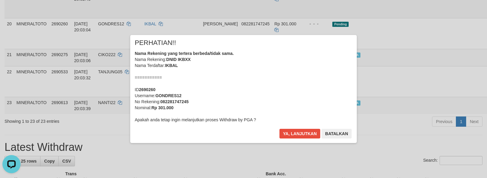
scroll to position [527, 0]
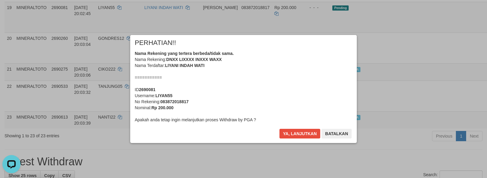
click at [243, 93] on body "Toggle navigation Home Bank Account List Load By Website Group [ITOTO] MINERALT…" at bounding box center [243, 80] width 487 height 1214
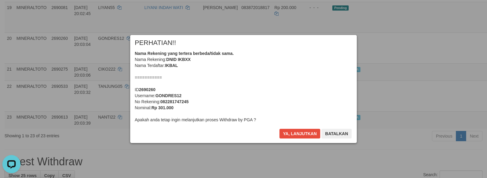
click at [279, 129] on button "Ya, lanjutkan" at bounding box center [299, 134] width 41 height 10
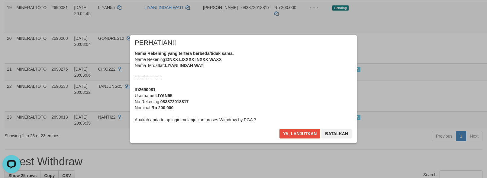
click at [243, 93] on div "Nama Rekening yang tertera berbeda/tidak sama. Nama Rekening: DNXX LIXXXX INXXX…" at bounding box center [244, 86] width 218 height 73
click at [279, 129] on button "Ya, lanjutkan" at bounding box center [299, 134] width 41 height 10
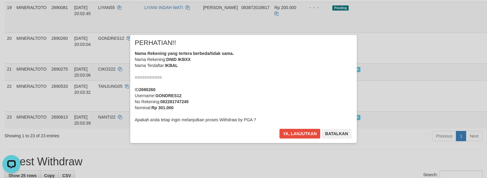
click at [243, 95] on div "Nama Rekening yang tertera berbeda/tidak sama. Nama Rekening: DNID IKBXX Nama T…" at bounding box center [244, 86] width 218 height 73
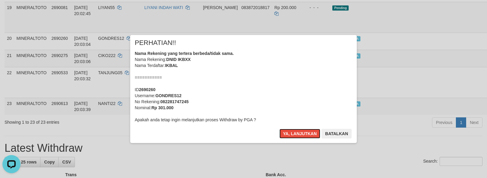
click at [279, 129] on button "Ya, lanjutkan" at bounding box center [299, 134] width 41 height 10
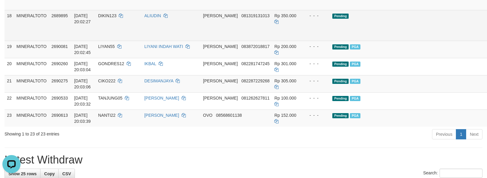
scroll to position [474, 0]
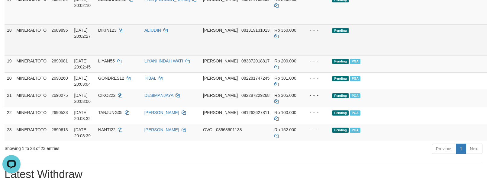
click at [487, 52] on link "Send PGA" at bounding box center [493, 46] width 10 height 11
click at [487, 21] on link "Send PGA" at bounding box center [493, 16] width 10 height 11
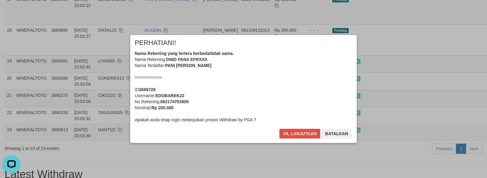
click at [266, 101] on div "Nama Rekening yang tertera berbeda/tidak sama. Nama Rekening: DNID PANX EFRXXX …" at bounding box center [244, 86] width 218 height 73
click at [279, 129] on button "Ya, lanjutkan" at bounding box center [299, 134] width 41 height 10
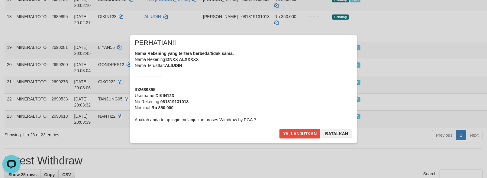
click at [263, 98] on div "Nama Rekening yang tertera berbeda/tidak sama. Nama Rekening: DNXX ALXXXXX Nama…" at bounding box center [244, 86] width 218 height 73
click at [279, 129] on button "Ya, lanjutkan" at bounding box center [299, 134] width 41 height 10
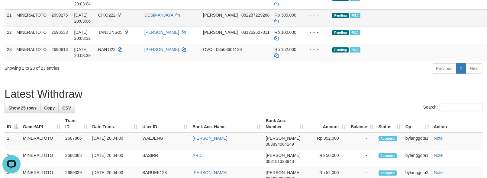
scroll to position [554, 0]
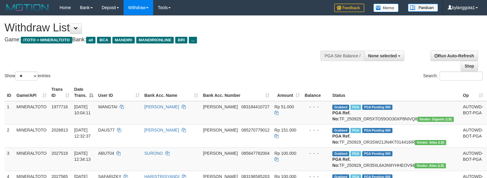
select select
select select "**"
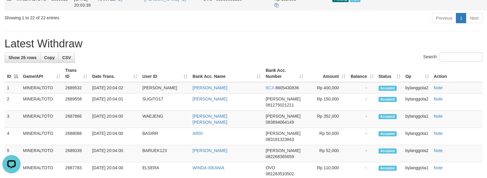
click at [356, 11] on td "Pending PGA" at bounding box center [395, 1] width 131 height 17
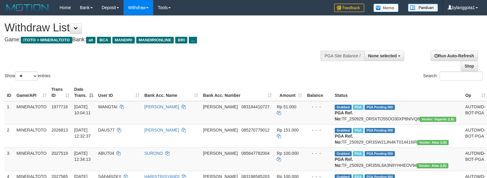
select select
select select "**"
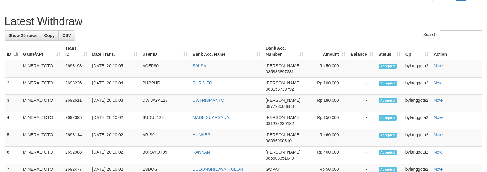
scroll to position [530, 0]
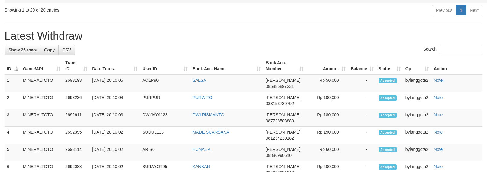
drag, startPoint x: 426, startPoint y: 83, endPoint x: 419, endPoint y: 81, distance: 7.2
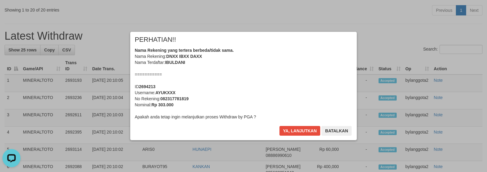
click at [266, 95] on div "Nama Rekening yang tertera berbeda/tidak sama. Nama Rekening: DNXX IBXX DAXX Na…" at bounding box center [244, 83] width 218 height 73
click at [279, 126] on button "Ya, lanjutkan" at bounding box center [299, 131] width 41 height 10
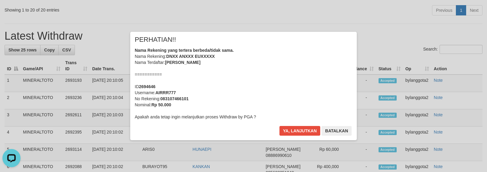
scroll to position [529, 0]
click at [261, 96] on div "Nama Rekening yang tertera berbeda/tidak sama. Nama Rekening: DNXX ANXXX EUXXXX…" at bounding box center [244, 83] width 218 height 73
click at [279, 126] on button "Ya, lanjutkan" at bounding box center [299, 131] width 41 height 10
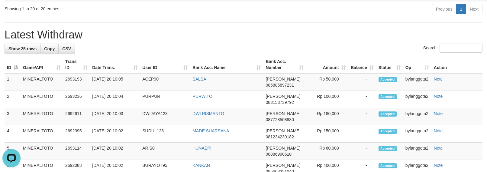
drag, startPoint x: 356, startPoint y: 73, endPoint x: 359, endPoint y: 73, distance: 3.3
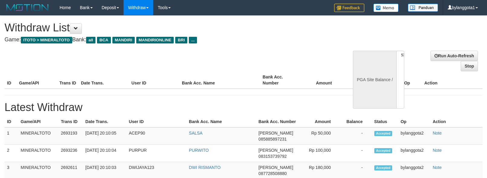
select select
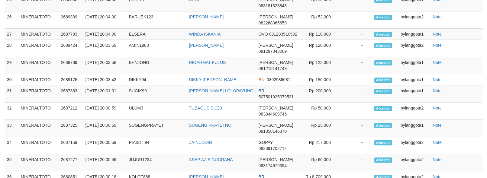
scroll to position [474, 0]
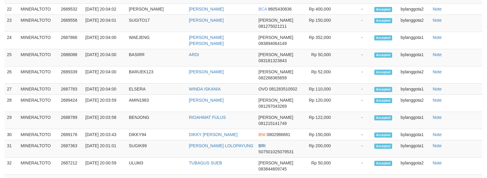
select select "**"
select select
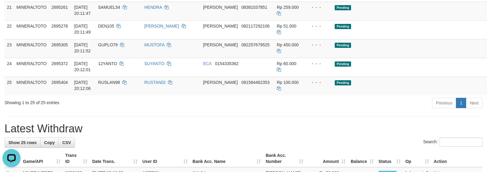
scroll to position [0, 0]
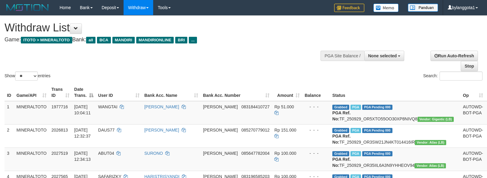
select select
select select "**"
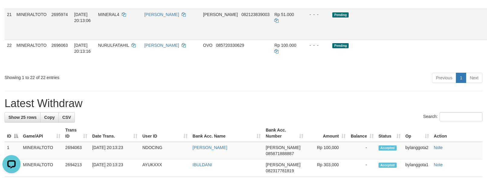
click at [487, 37] on link "Send PGA" at bounding box center [493, 31] width 10 height 11
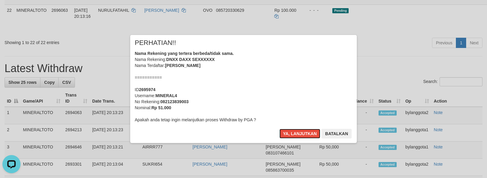
click at [279, 97] on div "Nama Rekening yang tertera berbeda/tidak sama. Nama Rekening: DNXX DAXX SEXXXXX…" at bounding box center [244, 86] width 218 height 73
click at [279, 129] on button "Ya, lanjutkan" at bounding box center [299, 134] width 41 height 10
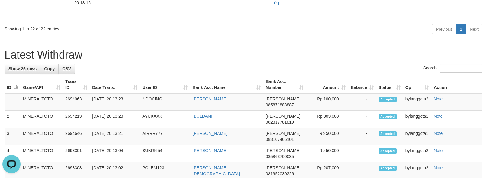
scroll to position [605, 0]
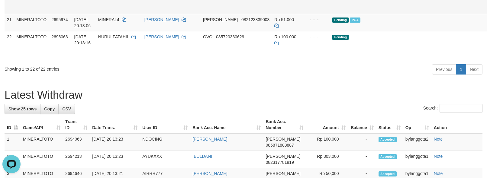
click at [487, 11] on link "Send PGA" at bounding box center [493, 5] width 10 height 11
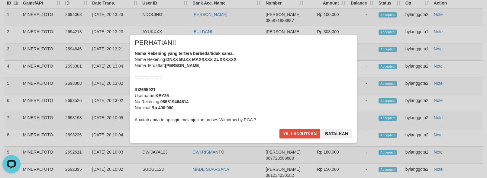
scroll to position [640, 0]
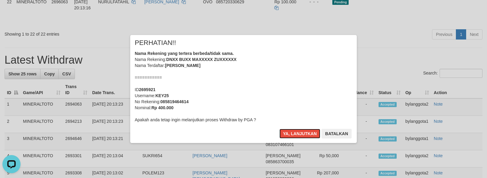
click at [269, 80] on div "Nama Rekening yang tertera berbeda/tidak sama. Nama Rekening: DNXX BUXX MAXXXXX…" at bounding box center [244, 86] width 218 height 73
click at [279, 129] on button "Ya, lanjutkan" at bounding box center [299, 134] width 41 height 10
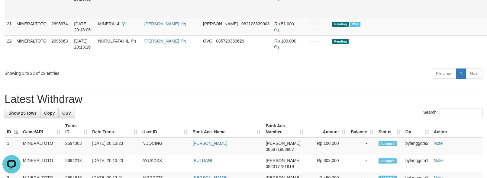
scroll to position [587, 0]
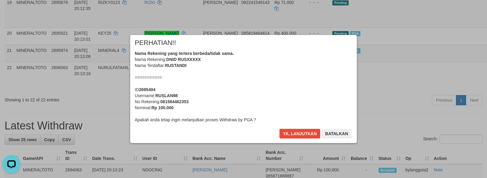
scroll to position [546, 0]
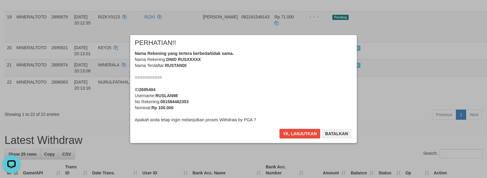
click at [246, 98] on div "Nama Rekening yang tertera berbeda/tidak sama. Nama Rekening: DNID RUSXXXXX Nam…" at bounding box center [244, 86] width 218 height 73
click at [279, 129] on button "Ya, lanjutkan" at bounding box center [299, 134] width 41 height 10
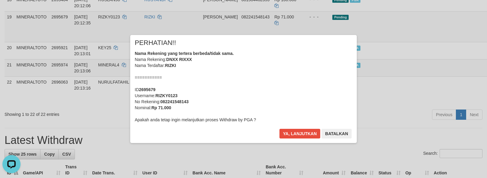
click at [248, 96] on div "Nama Rekening yang tertera berbeda/tidak sama. Nama Rekening: DNXX RIXXX Nama T…" at bounding box center [244, 86] width 218 height 73
click at [279, 129] on button "Ya, lanjutkan" at bounding box center [299, 134] width 41 height 10
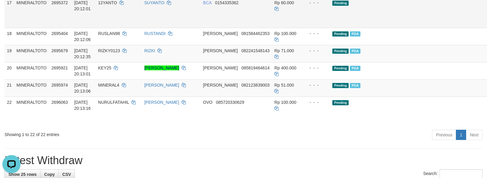
scroll to position [479, 0]
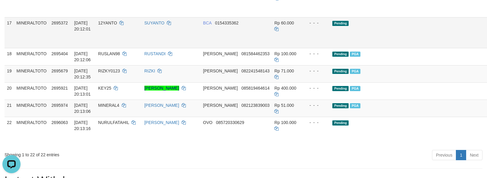
click at [487, 45] on link "Send PGA" at bounding box center [493, 39] width 10 height 11
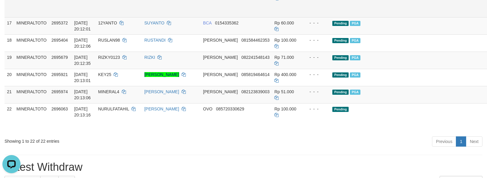
click at [487, 14] on link "Send PGA" at bounding box center [493, 8] width 10 height 11
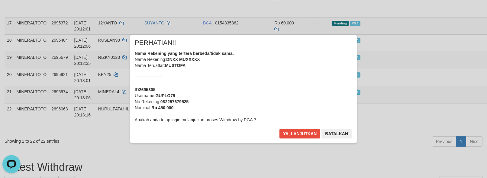
drag, startPoint x: 289, startPoint y: 82, endPoint x: 293, endPoint y: 86, distance: 4.9
click at [289, 83] on div "Nama Rekening yang tertera berbeda/tidak sama. Nama Rekening: DNXX MUXXXXX Nama…" at bounding box center [244, 86] width 218 height 73
click at [279, 129] on button "Ya, lanjutkan" at bounding box center [299, 134] width 41 height 10
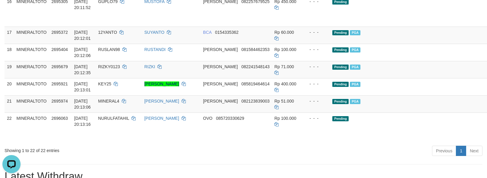
scroll to position [439, 0]
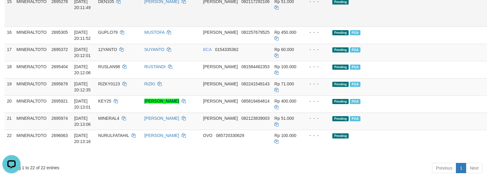
click at [487, 24] on link "Send PGA" at bounding box center [493, 18] width 10 height 11
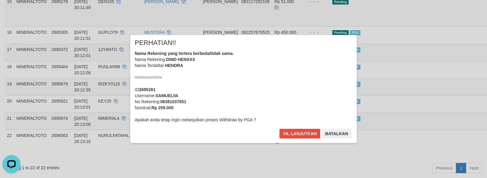
click at [247, 95] on div "Nama Rekening yang tertera berbeda/tidak sama. Nama Rekening: DNID HENXXX Nama …" at bounding box center [244, 86] width 218 height 73
click at [279, 129] on button "Ya, lanjutkan" at bounding box center [299, 134] width 41 height 10
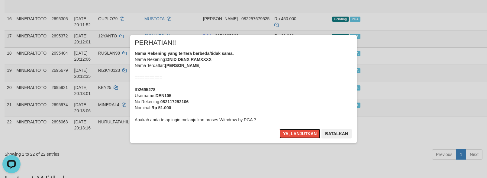
click at [302, 84] on div "Nama Rekening yang tertera berbeda/tidak sama. Nama Rekening: DNID DENX RAMXXXX…" at bounding box center [244, 86] width 218 height 73
click at [279, 129] on button "Ya, lanjutkan" at bounding box center [299, 134] width 41 height 10
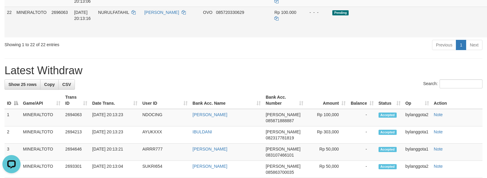
scroll to position [521, 0]
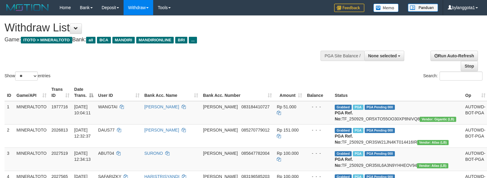
select select
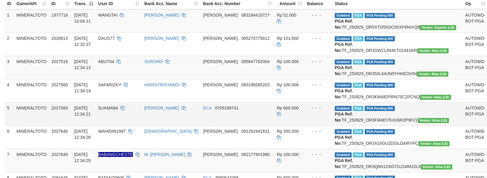
scroll to position [15, 0]
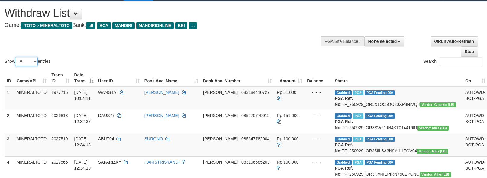
click at [34, 59] on select "** ** ** ***" at bounding box center [26, 61] width 23 height 9
select select "***"
click at [16, 57] on select "** ** ** ***" at bounding box center [26, 61] width 23 height 9
click at [153, 60] on div "Show ** ** ** *** entries" at bounding box center [122, 62] width 234 height 11
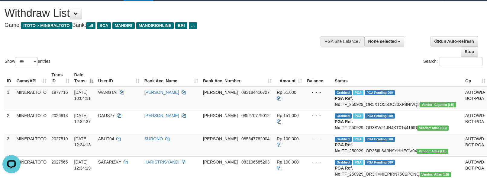
scroll to position [830, 0]
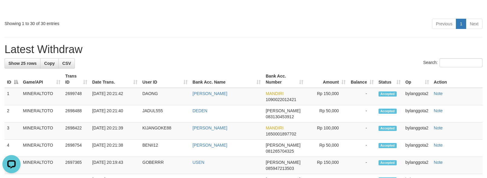
scroll to position [789, 0]
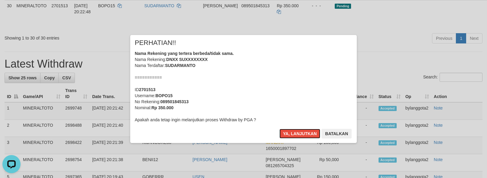
click at [280, 80] on div "Nama Rekening yang tertera berbeda/tidak sama. Nama Rekening: DNXX SUXXXXXXXX N…" at bounding box center [244, 86] width 218 height 73
click at [279, 129] on button "Ya, lanjutkan" at bounding box center [299, 134] width 41 height 10
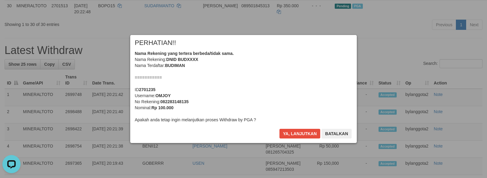
click at [279, 71] on div "Nama Rekening yang tertera berbeda/tidak sama. Nama Rekening: DNID BUDXXXX Nama…" at bounding box center [244, 86] width 218 height 73
click at [279, 129] on button "Ya, lanjutkan" at bounding box center [299, 134] width 41 height 10
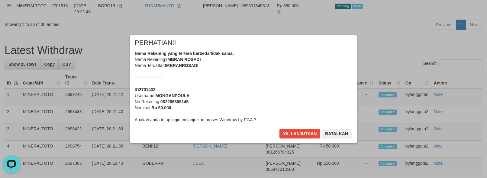
click at [266, 76] on div "Nama Rekening yang tertera berbeda/tidak sama. Nama Rekening: IMBRAN ROSADI Nam…" at bounding box center [244, 86] width 218 height 73
click at [279, 129] on button "Ya, lanjutkan" at bounding box center [299, 134] width 41 height 10
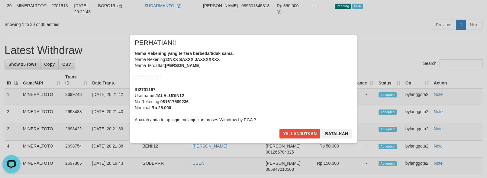
click at [268, 80] on div "Nama Rekening yang tertera berbeda/tidak sama. Nama Rekening: DNXX SAXXX JAXXXX…" at bounding box center [244, 86] width 218 height 73
click at [279, 129] on button "Ya, lanjutkan" at bounding box center [299, 134] width 41 height 10
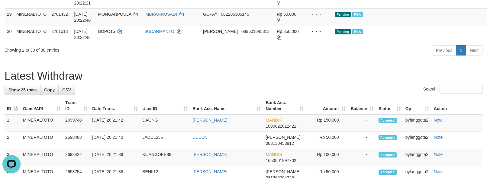
scroll to position [708, 0]
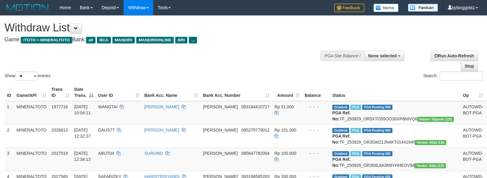
select select
select select "**"
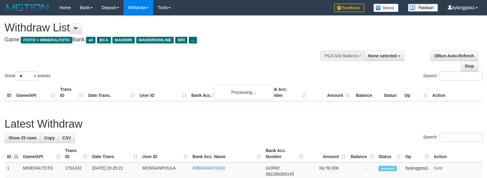
select select
select select "**"
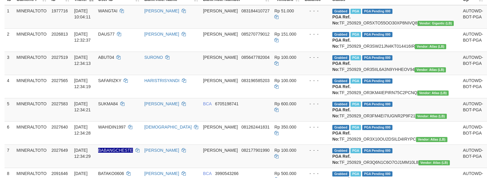
scroll to position [575, 0]
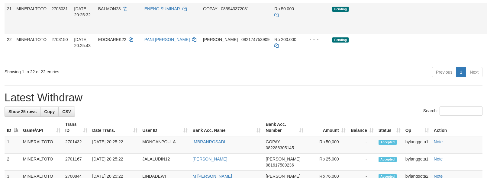
click at [487, 31] on link "Send PGA" at bounding box center [493, 25] width 10 height 11
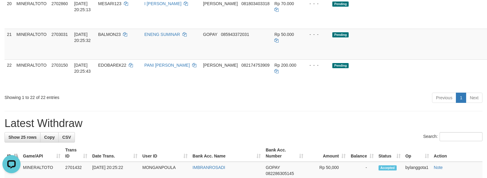
scroll to position [535, 0]
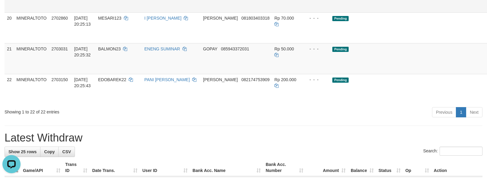
click at [487, 9] on link "Send PGA" at bounding box center [493, 3] width 10 height 11
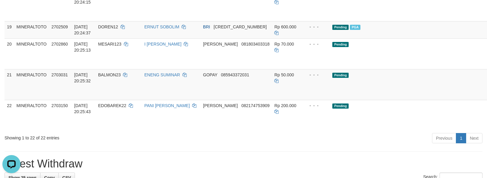
scroll to position [481, 0]
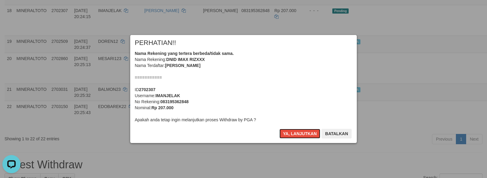
click at [293, 61] on div "Nama Rekening yang tertera berbeda/tidak sama. Nama Rekening: DNID IMAX RIZXXX …" at bounding box center [244, 86] width 218 height 73
click at [279, 129] on button "Ya, lanjutkan" at bounding box center [299, 134] width 41 height 10
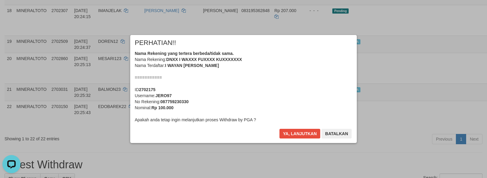
click at [290, 95] on div "Nama Rekening yang tertera berbeda/tidak sama. Nama Rekening: DNXX I WAXXX FUXX…" at bounding box center [244, 86] width 218 height 73
click at [279, 129] on button "Ya, lanjutkan" at bounding box center [299, 134] width 41 height 10
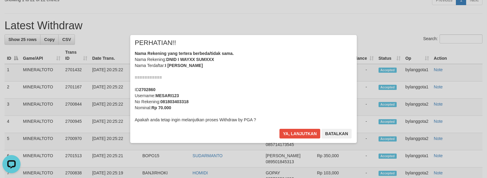
scroll to position [624, 0]
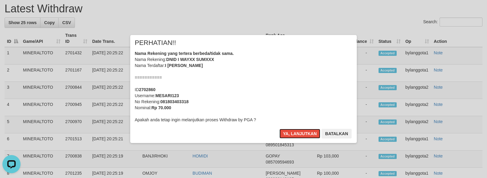
click at [292, 86] on div "Nama Rekening yang tertera berbeda/tidak sama. Nama Rekening: DNID I WAYXX SUMX…" at bounding box center [244, 86] width 218 height 73
click at [279, 129] on button "Ya, lanjutkan" at bounding box center [299, 134] width 41 height 10
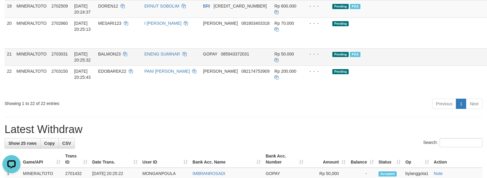
scroll to position [489, 0]
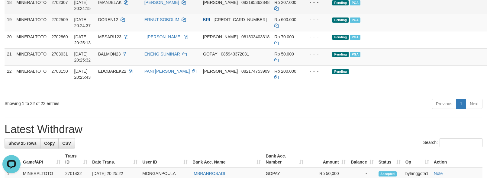
click at [401, 14] on td "Pending PGA" at bounding box center [395, 5] width 131 height 17
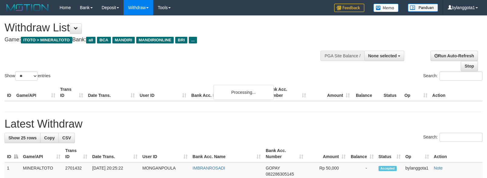
select select
select select "**"
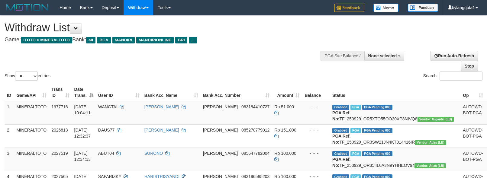
select select
select select "**"
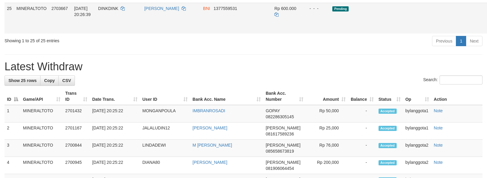
click at [487, 31] on link "Send PGA" at bounding box center [493, 25] width 10 height 11
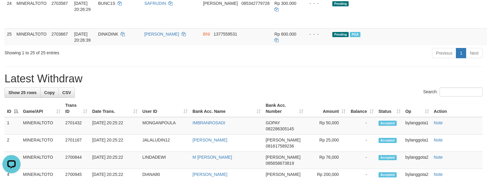
scroll to position [591, 0]
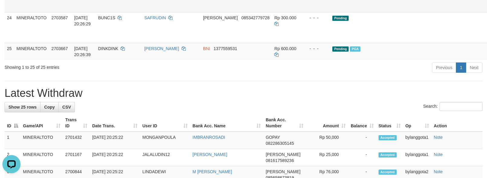
click at [487, 9] on link "Send PGA" at bounding box center [493, 3] width 10 height 11
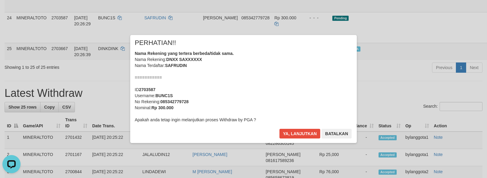
click at [259, 92] on div "Nama Rekening yang tertera berbeda/tidak sama. Nama Rekening: DNXX SAXXXXXX Nam…" at bounding box center [244, 86] width 218 height 73
click at [279, 129] on button "Ya, lanjutkan" at bounding box center [299, 134] width 41 height 10
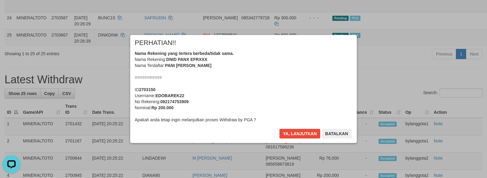
scroll to position [578, 0]
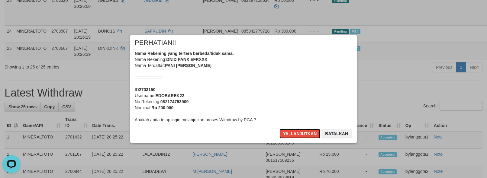
click at [261, 89] on div "Nama Rekening yang tertera berbeda/tidak sama. Nama Rekening: DNID PANX EFRXXX …" at bounding box center [244, 86] width 218 height 73
click at [279, 129] on button "Ya, lanjutkan" at bounding box center [299, 134] width 41 height 10
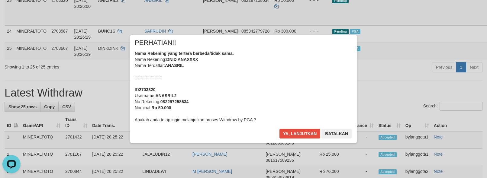
click at [291, 103] on div "Nama Rekening yang tertera berbeda/tidak sama. Nama Rekening: DNID ANAXXXX Nama…" at bounding box center [244, 86] width 218 height 73
click at [279, 129] on button "Ya, lanjutkan" at bounding box center [299, 134] width 41 height 10
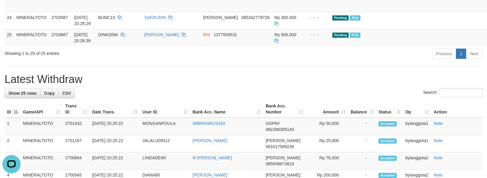
scroll to position [550, 0]
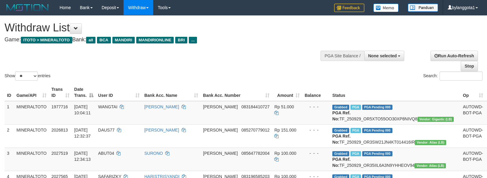
select select
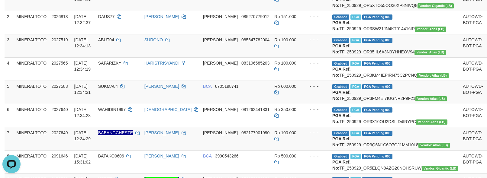
scroll to position [27, 0]
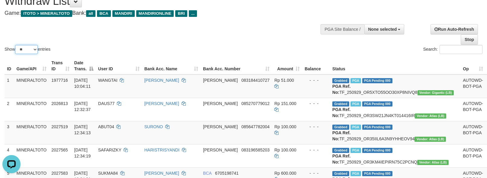
click at [30, 47] on select "** ** ** ***" at bounding box center [26, 49] width 23 height 9
select select "***"
click at [16, 45] on select "** ** ** ***" at bounding box center [26, 49] width 23 height 9
click at [134, 47] on div "Show ** ** ** *** entries" at bounding box center [122, 50] width 234 height 11
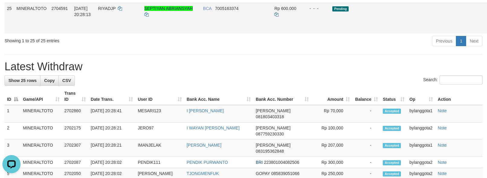
click at [487, 31] on link "Send PGA" at bounding box center [493, 25] width 10 height 11
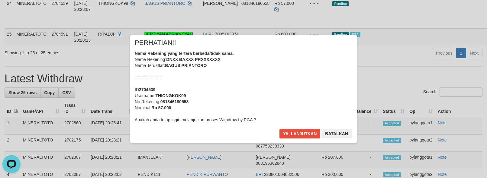
scroll to position [645, 0]
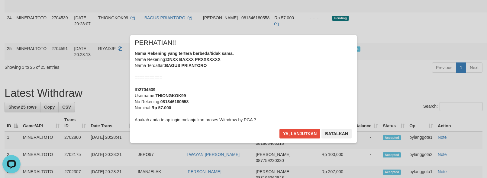
click at [290, 90] on div "Nama Rekening yang tertera berbeda/tidak sama. Nama Rekening: DNXX BAXXX PRXXXX…" at bounding box center [244, 86] width 218 height 73
click at [279, 129] on button "Ya, lanjutkan" at bounding box center [299, 134] width 41 height 10
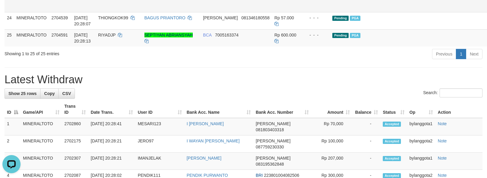
scroll to position [632, 0]
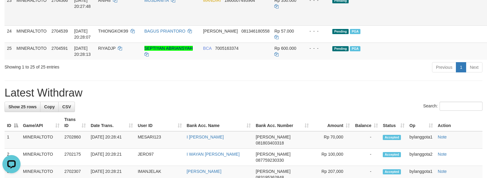
click at [460, 25] on td at bounding box center [472, 10] width 25 height 31
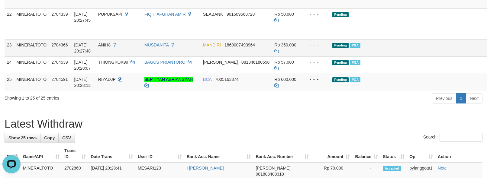
scroll to position [573, 0]
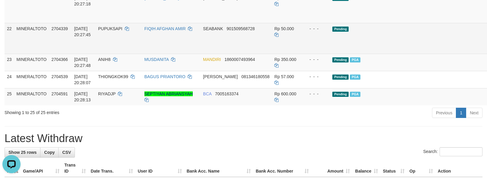
click at [487, 51] on link "Send PGA" at bounding box center [493, 45] width 10 height 11
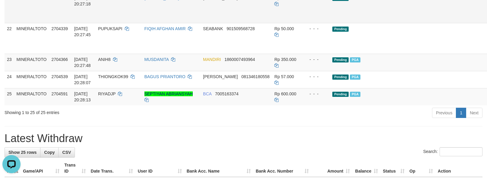
click at [487, 20] on link "Send PGA" at bounding box center [493, 14] width 10 height 11
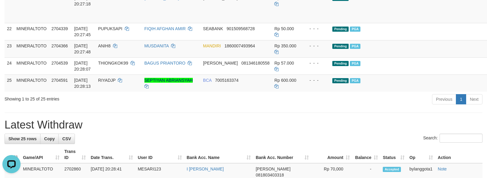
scroll to position [559, 0]
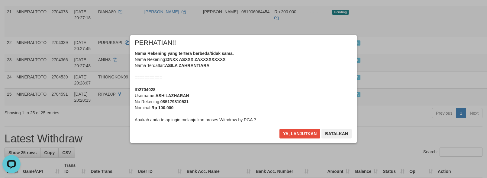
click at [289, 90] on div "Nama Rekening yang tertera berbeda/tidak sama. Nama Rekening: DNXX ASXXX ZAXXXX…" at bounding box center [244, 86] width 218 height 73
click at [279, 129] on button "Ya, lanjutkan" at bounding box center [299, 134] width 41 height 10
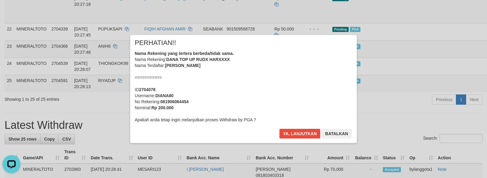
scroll to position [545, 0]
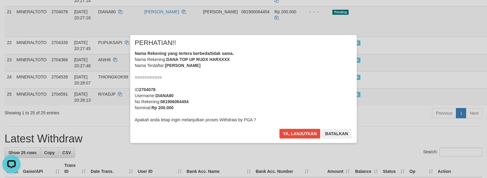
click at [282, 88] on div "Nama Rekening yang tertera berbeda/tidak sama. Nama Rekening: DANA TOP UP RUDX …" at bounding box center [244, 86] width 218 height 73
click at [279, 129] on button "Ya, lanjutkan" at bounding box center [299, 134] width 41 height 10
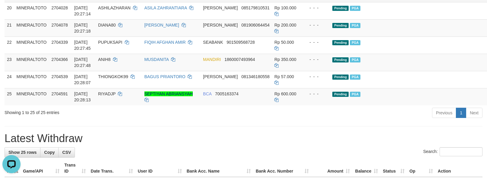
scroll to position [492, 0]
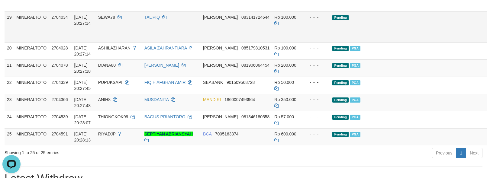
click at [487, 39] on link "Send PGA" at bounding box center [493, 33] width 10 height 11
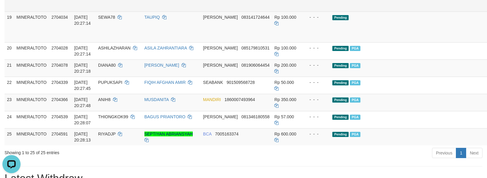
click at [487, 8] on link "Send PGA" at bounding box center [493, 3] width 10 height 11
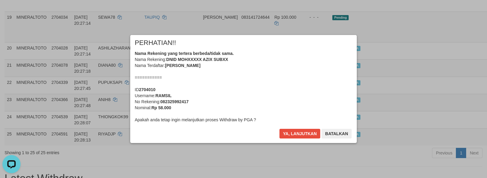
click at [252, 69] on div "Nama Rekening yang tertera berbeda/tidak sama. Nama Rekening: DNID MOHXXXXX AZI…" at bounding box center [244, 86] width 218 height 73
click at [279, 129] on button "Ya, lanjutkan" at bounding box center [299, 134] width 41 height 10
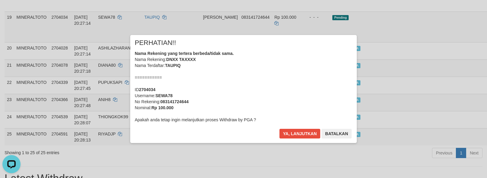
click at [250, 70] on div "Nama Rekening yang tertera berbeda/tidak sama. Nama Rekening: DNXX TAXXXX Nama …" at bounding box center [244, 86] width 218 height 73
click at [279, 129] on button "Ya, lanjutkan" at bounding box center [299, 134] width 41 height 10
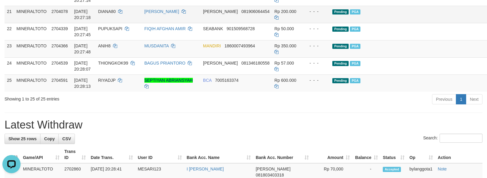
click at [416, 23] on td "Pending PGA" at bounding box center [395, 14] width 131 height 17
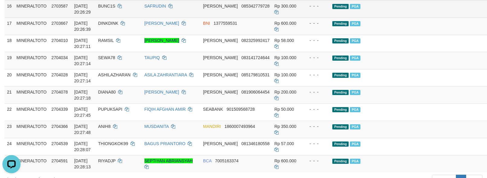
scroll to position [599, 0]
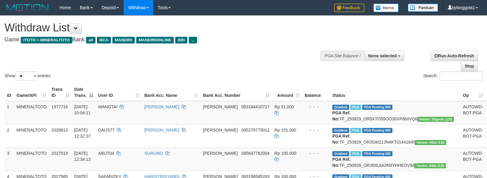
select select
click at [26, 74] on select "** ** ** ***" at bounding box center [26, 76] width 23 height 9
select select "***"
click at [16, 72] on select "** ** ** ***" at bounding box center [26, 76] width 23 height 9
click at [115, 72] on div "Show ** ** ** *** entries" at bounding box center [122, 77] width 234 height 11
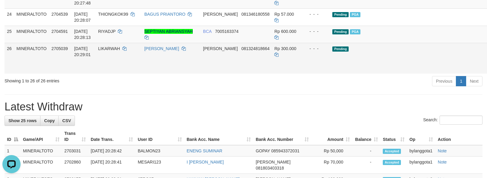
click at [487, 71] on link "Send PGA" at bounding box center [493, 65] width 10 height 11
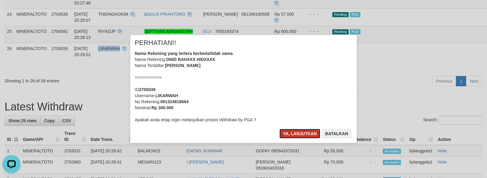
click at [283, 132] on button "Ya, lanjutkan" at bounding box center [299, 134] width 41 height 10
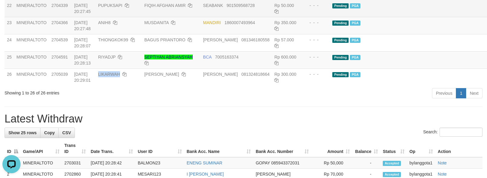
scroll to position [527, 0]
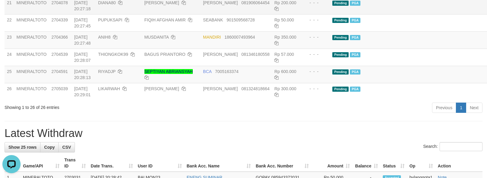
click at [411, 14] on td "Pending PGA" at bounding box center [395, 5] width 131 height 17
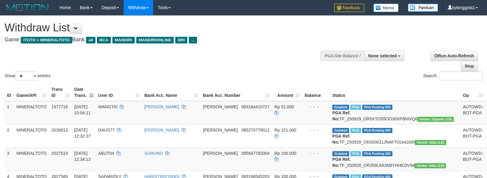
select select
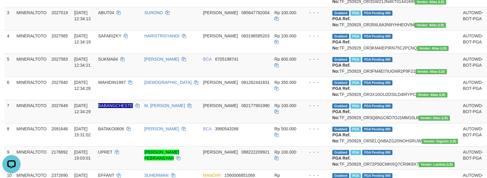
scroll to position [20, 0]
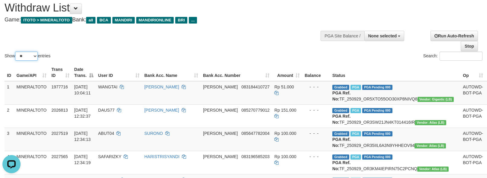
click at [23, 52] on select "** ** ** ***" at bounding box center [26, 56] width 23 height 9
click at [28, 101] on td "MINERALTOTO" at bounding box center [31, 93] width 35 height 24
click at [27, 59] on select "** ** ** ***" at bounding box center [26, 56] width 23 height 9
select select "***"
click at [16, 52] on select "** ** ** ***" at bounding box center [26, 56] width 23 height 9
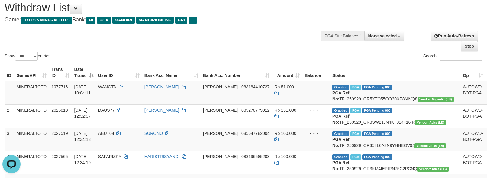
click at [131, 47] on div "Show ** ** ** *** entries Search:" at bounding box center [243, 29] width 487 height 66
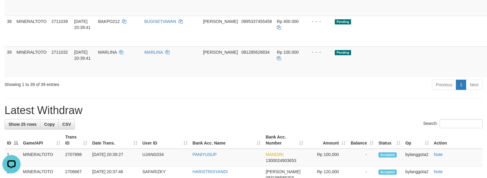
scroll to position [957, 0]
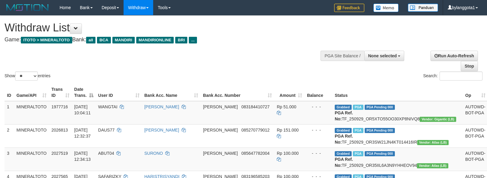
select select
select select "**"
drag, startPoint x: 327, startPoint y: 53, endPoint x: 343, endPoint y: 49, distance: 16.3
click at [327, 53] on div "PGA Site Balance /" at bounding box center [343, 56] width 44 height 10
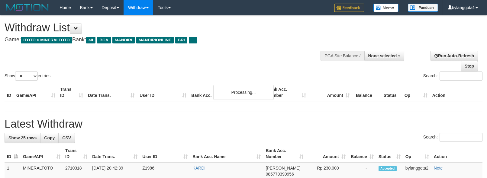
select select
select select "**"
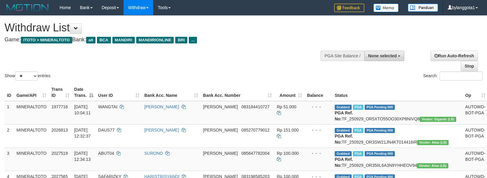
click at [381, 60] on button "None selected" at bounding box center [384, 56] width 40 height 10
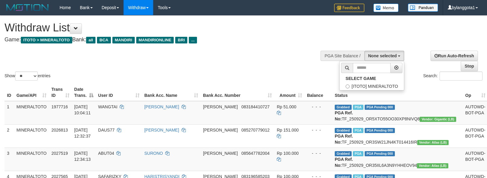
click at [366, 91] on th "Status" at bounding box center [397, 92] width 131 height 17
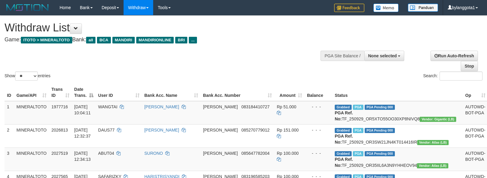
click at [372, 63] on div at bounding box center [370, 55] width 66 height 18
click at [375, 56] on span "None selected" at bounding box center [382, 55] width 29 height 5
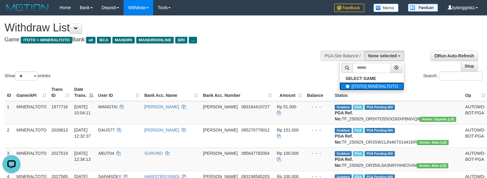
click at [372, 84] on label "[ITOTO] MINERALTOTO" at bounding box center [372, 86] width 65 height 8
select select "****"
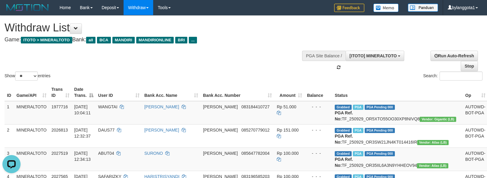
scroll to position [5, 0]
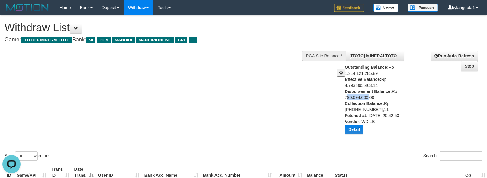
copy div "790.694.000"
drag, startPoint x: 343, startPoint y: 98, endPoint x: 367, endPoint y: 99, distance: 24.8
click at [367, 99] on div "Outstanding Balance: Rp 1.214.121.285,89 Effective Balance: Rp 4.793.895.463,14…" at bounding box center [369, 101] width 75 height 75
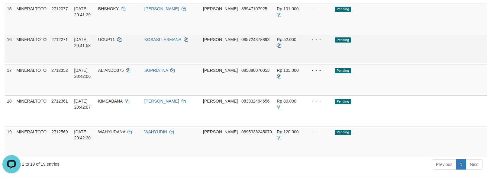
scroll to position [526, 0]
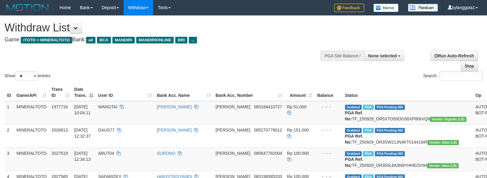
select select
select select "**"
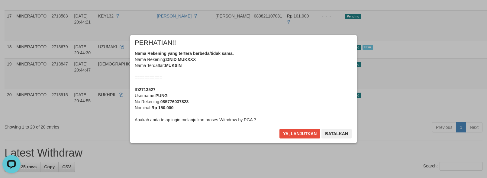
click at [278, 78] on div "Nama Rekening yang tertera berbeda/tidak sama. Nama Rekening: DNID MUKXXX Nama …" at bounding box center [244, 86] width 218 height 73
click at [279, 129] on button "Ya, lanjutkan" at bounding box center [299, 134] width 41 height 10
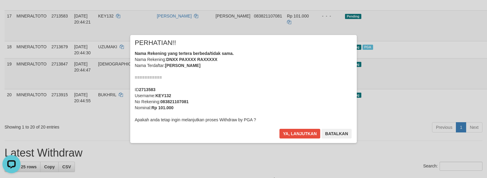
click at [268, 79] on div "Nama Rekening yang tertera berbeda/tidak sama. Nama Rekening: DNXX PAXXXX RAXXX…" at bounding box center [244, 86] width 218 height 73
click at [279, 129] on button "Ya, lanjutkan" at bounding box center [299, 134] width 41 height 10
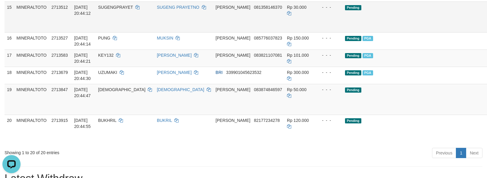
scroll to position [418, 0]
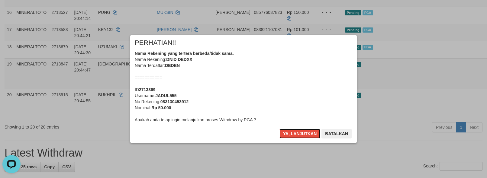
click at [309, 73] on div "Nama Rekening yang tertera berbeda/tidak sama. Nama Rekening: DNID DEDXX Nama T…" at bounding box center [244, 86] width 218 height 73
click at [279, 129] on button "Ya, lanjutkan" at bounding box center [299, 134] width 41 height 10
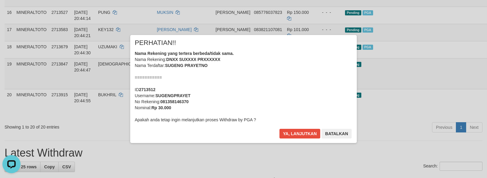
scroll to position [445, 0]
click at [301, 74] on div "Nama Rekening yang tertera berbeda/tidak sama. Nama Rekening: DNXX SUXXXX PRXXX…" at bounding box center [244, 86] width 218 height 73
click at [279, 129] on button "Ya, lanjutkan" at bounding box center [299, 134] width 41 height 10
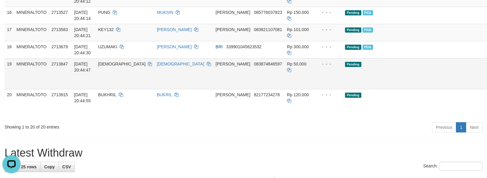
scroll to position [472, 0]
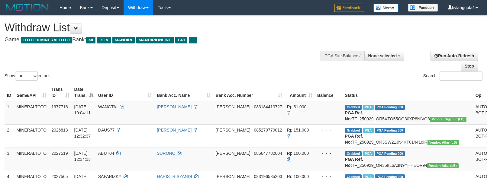
select select
select select "**"
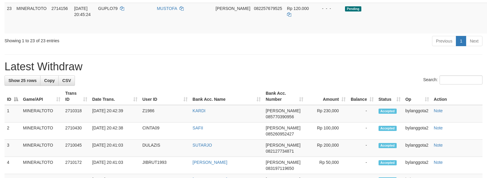
scroll to position [610, 0]
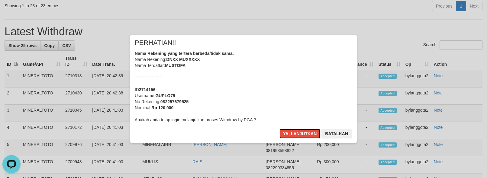
click at [303, 64] on div "Nama Rekening yang tertera berbeda/tidak sama. Nama Rekening: DNXX MUXXXXX Nama…" at bounding box center [244, 86] width 218 height 73
click at [279, 129] on button "Ya, lanjutkan" at bounding box center [299, 134] width 41 height 10
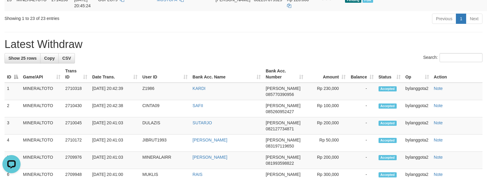
scroll to position [605, 0]
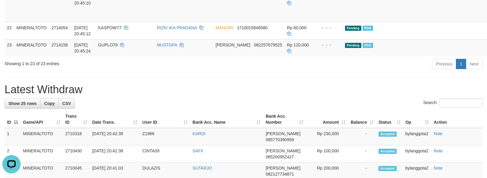
scroll to position [546, 0]
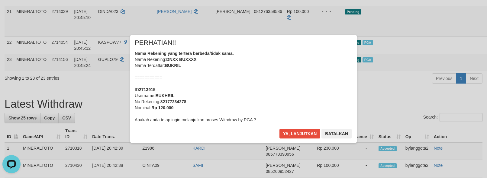
click at [451, 47] on body "Toggle navigation Home Bank Account List Load By Website Group [ITOTO] MINERALT…" at bounding box center [243, 44] width 487 height 1181
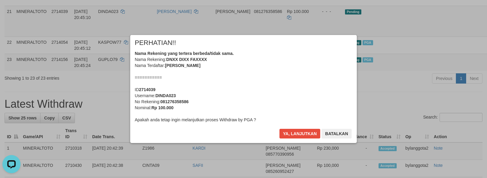
click at [298, 71] on div "Nama Rekening yang tertera berbeda/tidak sama. Nama Rekening: DNXX DIXX FAXXXX …" at bounding box center [244, 86] width 218 height 73
click at [279, 129] on button "Ya, lanjutkan" at bounding box center [299, 134] width 41 height 10
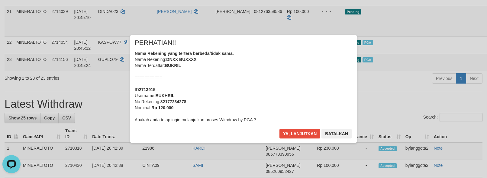
click at [282, 83] on div "Nama Rekening yang tertera berbeda/tidak sama. Nama Rekening: DNXX BUXXXX Nama …" at bounding box center [244, 86] width 218 height 73
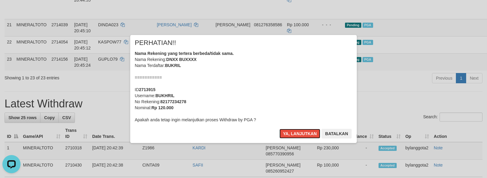
click at [279, 129] on button "Ya, lanjutkan" at bounding box center [299, 134] width 41 height 10
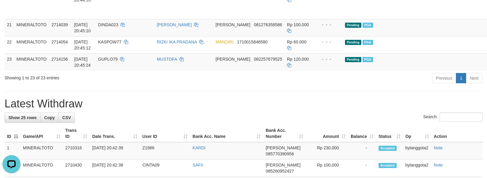
scroll to position [519, 0]
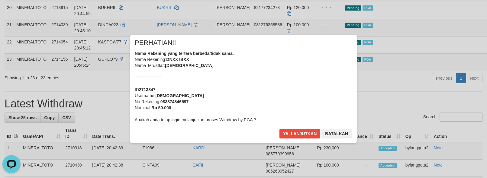
click at [268, 78] on div "Nama Rekening yang tertera berbeda/tidak sama. Nama Rekening: DNXX IBXX Nama Te…" at bounding box center [244, 86] width 218 height 73
click at [279, 129] on button "Ya, lanjutkan" at bounding box center [299, 134] width 41 height 10
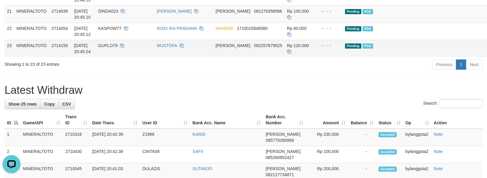
scroll to position [505, 0]
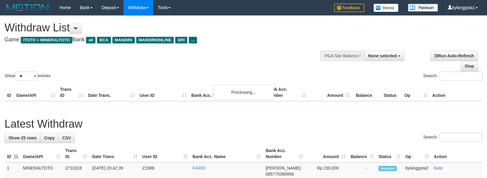
select select
select select "**"
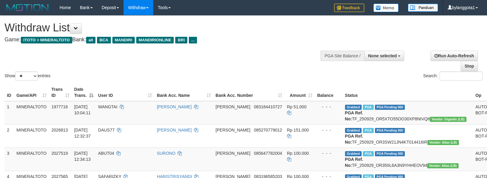
select select
select select "**"
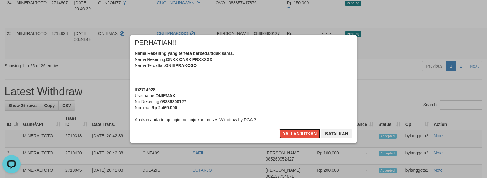
click at [266, 89] on div "Nama Rekening yang tertera berbeda/tidak sama. Nama Rekening: DNXX ONXX PRXXXXX…" at bounding box center [244, 86] width 218 height 73
click at [279, 129] on button "Ya, lanjutkan" at bounding box center [299, 134] width 41 height 10
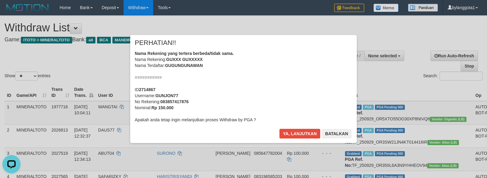
click at [265, 89] on div "Nama Rekening yang tertera berbeda/tidak sama. Nama Rekening: GUXXX GUXXXXX Nam…" at bounding box center [244, 86] width 218 height 73
click at [279, 129] on button "Ya, lanjutkan" at bounding box center [299, 134] width 41 height 10
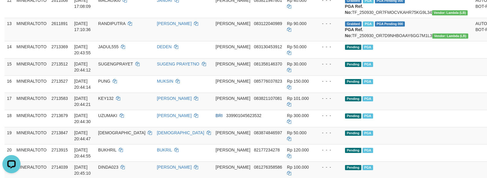
scroll to position [590, 0]
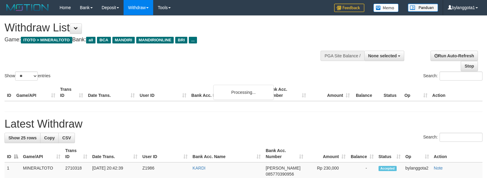
select select
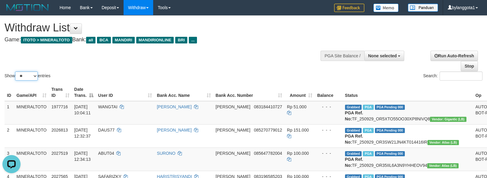
click at [25, 76] on select "** ** ** ***" at bounding box center [26, 76] width 23 height 9
select select "***"
click at [16, 72] on select "** ** ** ***" at bounding box center [26, 76] width 23 height 9
click at [182, 57] on div "Show ** ** ** *** entries Search:" at bounding box center [243, 49] width 487 height 66
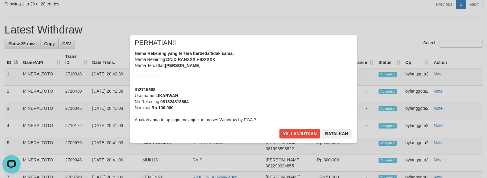
scroll to position [688, 0]
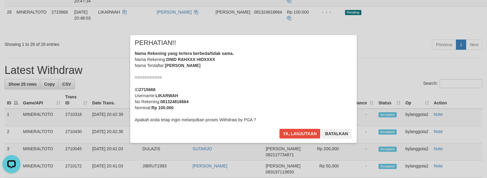
click at [269, 91] on div "Nama Rekening yang tertera berbeda/tidak sama. Nama Rekening: DNID RAHXXX HIDXX…" at bounding box center [244, 86] width 218 height 73
click at [279, 129] on button "Ya, lanjutkan" at bounding box center [299, 134] width 41 height 10
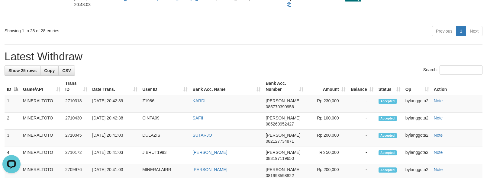
scroll to position [675, 0]
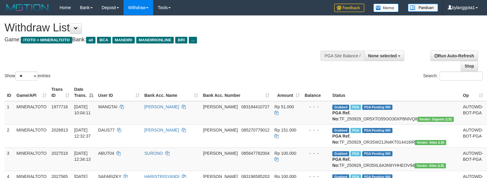
select select
select select "**"
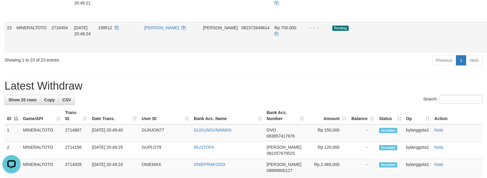
click at [487, 50] on link "Send PGA" at bounding box center [493, 44] width 10 height 11
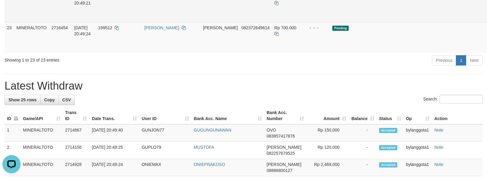
click at [487, 19] on link "Send PGA" at bounding box center [493, 13] width 10 height 11
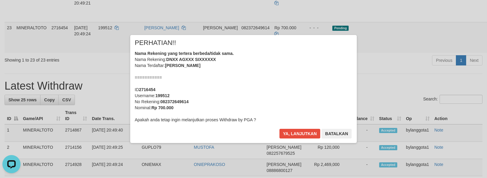
click at [446, 73] on div "× PERHATIAN!! Nama Rekening yang tertera berbeda/tidak sama. Nama Rekening: DNX…" at bounding box center [243, 89] width 487 height 132
click at [287, 72] on div "Nama Rekening yang tertera berbeda/tidak sama. Nama Rekening: DNXX AGXXX SIXXXX…" at bounding box center [244, 86] width 218 height 73
click at [279, 129] on button "Ya, lanjutkan" at bounding box center [299, 134] width 41 height 10
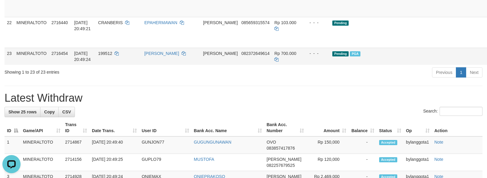
scroll to position [570, 0]
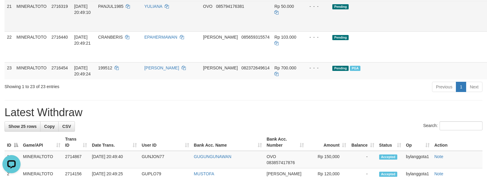
click at [487, 28] on link "Send PGA" at bounding box center [493, 23] width 10 height 11
click at [449, 82] on body "Toggle navigation Home Bank Account List Load By Website Group [ITOTO] MINERALT…" at bounding box center [243, 43] width 487 height 1226
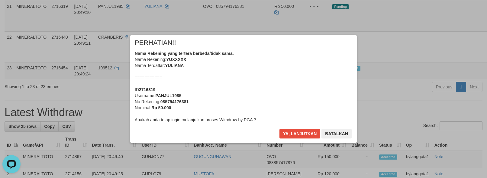
click at [258, 85] on div "Nama Rekening yang tertera berbeda/tidak sama. Nama Rekening: YUXXXXX Nama Terd…" at bounding box center [244, 86] width 218 height 73
click at [279, 129] on button "Ya, lanjutkan" at bounding box center [299, 134] width 41 height 10
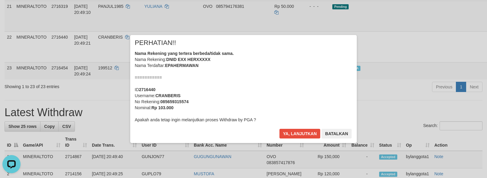
scroll to position [556, 0]
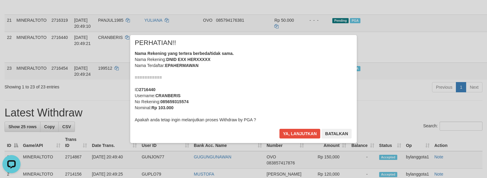
click at [257, 86] on div "Nama Rekening yang tertera berbeda/tidak sama. Nama Rekening: DNID EXX HERXXXXX…" at bounding box center [244, 86] width 218 height 73
click at [279, 129] on button "Ya, lanjutkan" at bounding box center [299, 134] width 41 height 10
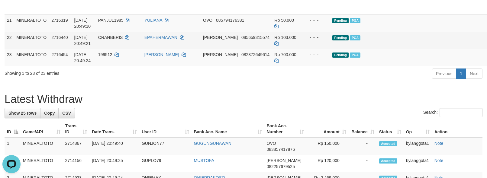
scroll to position [543, 0]
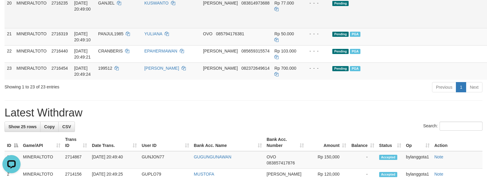
click at [487, 25] on link "Send PGA" at bounding box center [493, 19] width 10 height 11
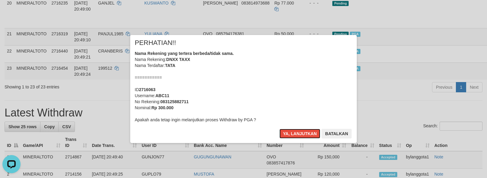
click at [253, 72] on div "Nama Rekening yang tertera berbeda/tidak sama. Nama Rekening: DNXX TAXX Nama Te…" at bounding box center [244, 86] width 218 height 73
click at [279, 129] on button "Ya, lanjutkan" at bounding box center [299, 134] width 41 height 10
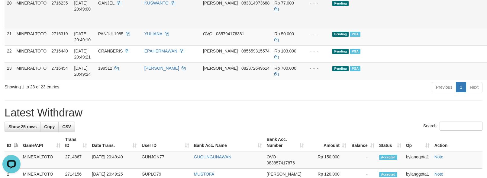
scroll to position [530, 0]
click at [487, 25] on link "Send PGA" at bounding box center [493, 19] width 10 height 11
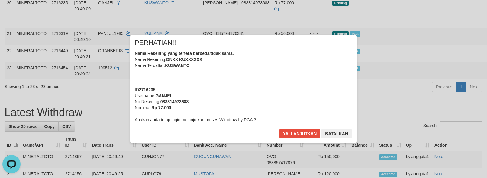
click at [451, 60] on div "× PERHATIAN!! Nama Rekening yang tertera berbeda/tidak sama. Nama Rekening: DNX…" at bounding box center [243, 89] width 487 height 132
click at [276, 79] on div "Nama Rekening yang tertera berbeda/tidak sama. Nama Rekening: DNXX KUXXXXXX Nam…" at bounding box center [244, 86] width 218 height 73
click at [279, 129] on button "Ya, lanjutkan" at bounding box center [299, 134] width 41 height 10
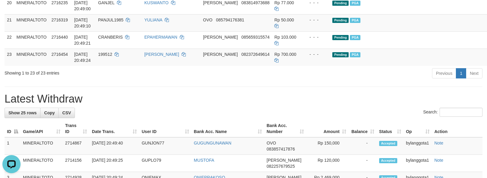
scroll to position [516, 0]
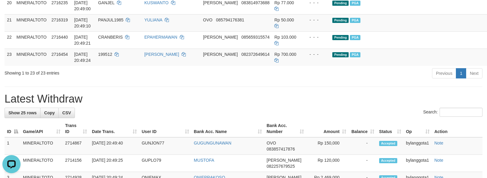
scroll to position [502, 0]
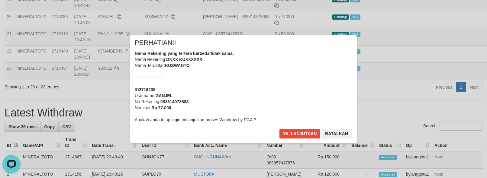
click at [269, 94] on div "Nama Rekening yang tertera berbeda/tidak sama. Nama Rekening: DNXX KUXXXXXX Nam…" at bounding box center [244, 86] width 218 height 73
click at [279, 129] on button "Ya, lanjutkan" at bounding box center [299, 134] width 41 height 10
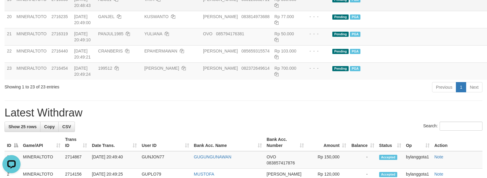
click at [410, 11] on td "Pending PGA" at bounding box center [395, 2] width 131 height 17
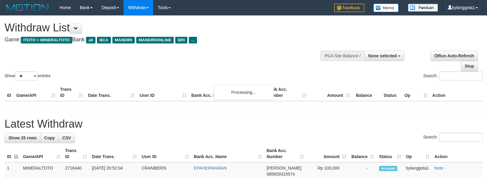
select select
select select "**"
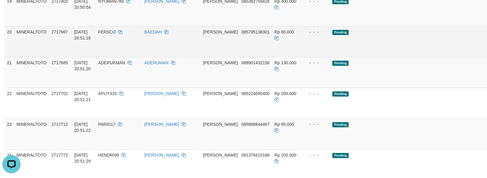
scroll to position [436, 0]
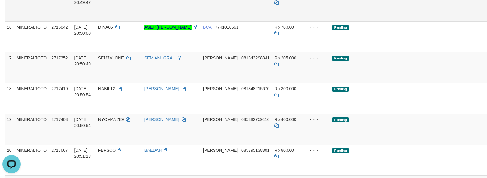
copy td "AKUTTXXX"
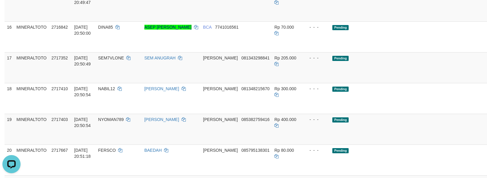
copy td "BUKHRIL"
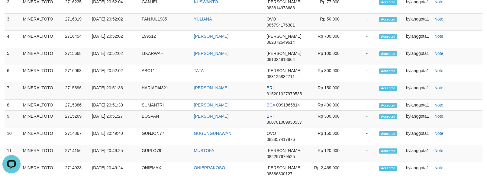
scroll to position [429, 0]
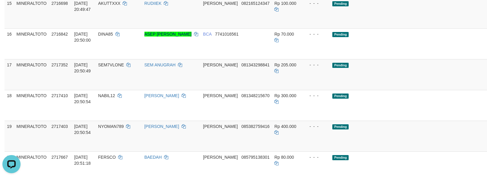
copy td "BUKHRIL"
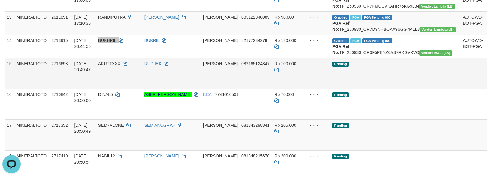
scroll to position [349, 0]
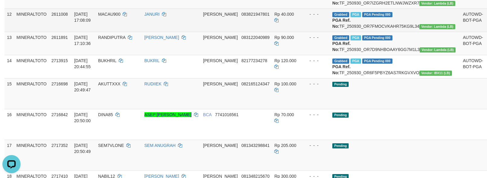
click at [416, 32] on td "Grabbed PGA PGA Pending 000 PGA Ref. No: TF_250930_OR7FMOCVKAHR75KG9L34 Vendor:…" at bounding box center [395, 19] width 131 height 23
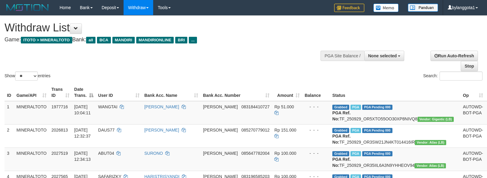
select select
select select "**"
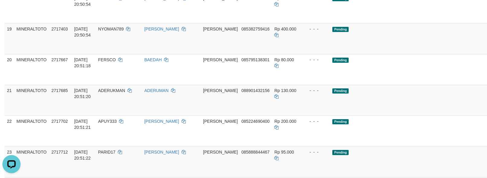
scroll to position [486, 0]
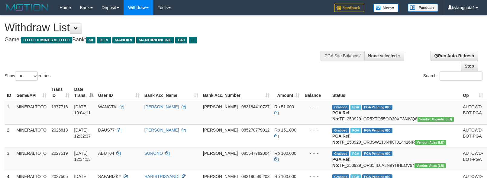
select select
select select "**"
select select
select select "**"
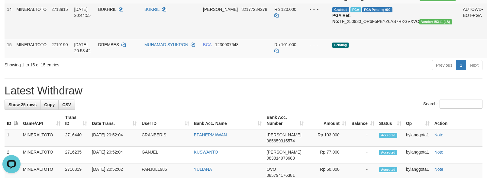
click at [386, 39] on td "Grabbed PGA PGA Pending 000 PGA Ref. No: TF_250930_OR6F5PBYZ6AS7RKGVXVO Vendor:…" at bounding box center [395, 21] width 131 height 35
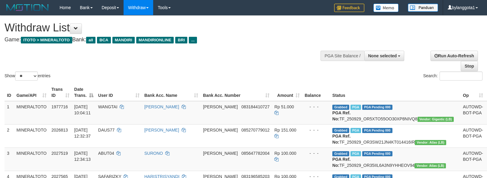
select select
select select "**"
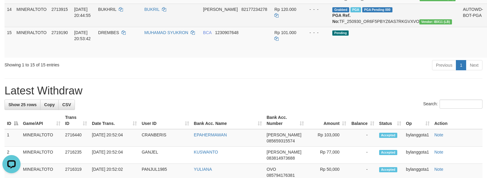
click at [388, 27] on td "Grabbed PGA PGA Pending 000 PGA Ref. No: TF_250930_OR6F5PBYZ6AS7RKGVXVO Vendor:…" at bounding box center [395, 15] width 131 height 23
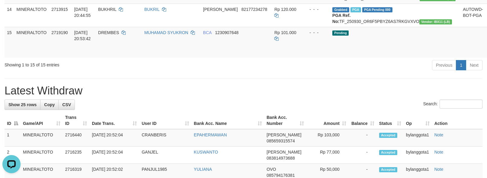
copy td "TF_250930_OR6F5PBYZ6AS7RKGVXVO"
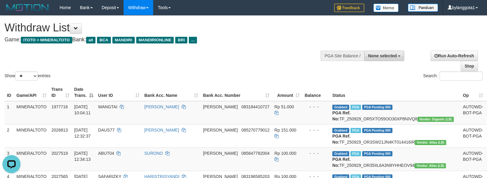
click at [379, 52] on button "None selected" at bounding box center [384, 56] width 40 height 10
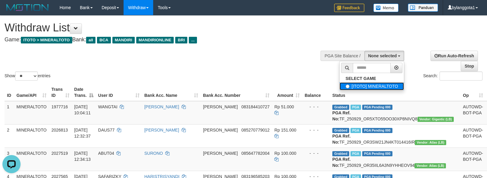
click at [364, 86] on label "[ITOTO] MINERALTOTO" at bounding box center [372, 86] width 65 height 8
select select "****"
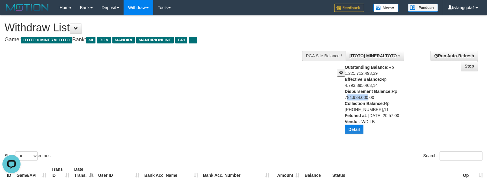
drag, startPoint x: 340, startPoint y: 97, endPoint x: 367, endPoint y: 97, distance: 27.2
click at [367, 97] on div "Outstanding Balance: Rp 1.225.712.493,39 Effective Balance: Rp 4.793.895.463,14…" at bounding box center [369, 101] width 75 height 75
copy div "784.934.00"
click at [359, 98] on div "Outstanding Balance: Rp 1.225.712.493,39 Effective Balance: Rp 4.793.895.463,14…" at bounding box center [376, 101] width 63 height 75
copy div "784.934.000"
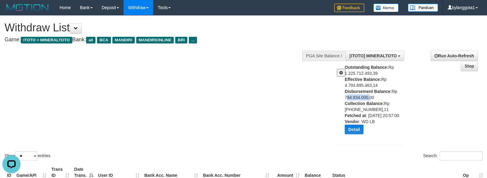
drag, startPoint x: 342, startPoint y: 96, endPoint x: 367, endPoint y: 98, distance: 25.4
click at [367, 98] on div "Outstanding Balance: Rp 1.225.712.493,39 Effective Balance: Rp 4.793.895.463,14…" at bounding box center [369, 101] width 75 height 75
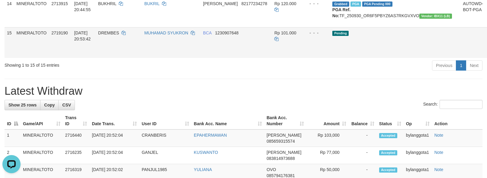
click at [404, 58] on td "Pending" at bounding box center [395, 42] width 131 height 31
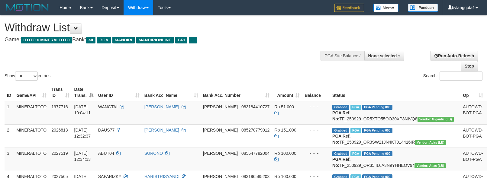
select select
select select "**"
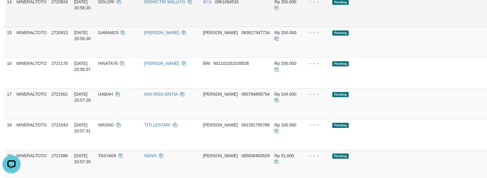
scroll to position [445, 0]
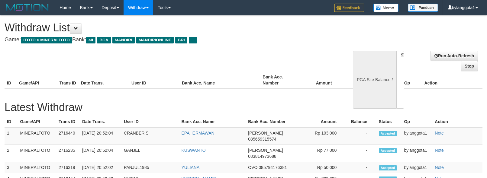
select select
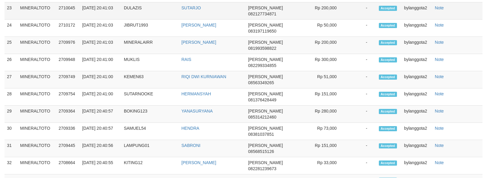
select select "**"
select select
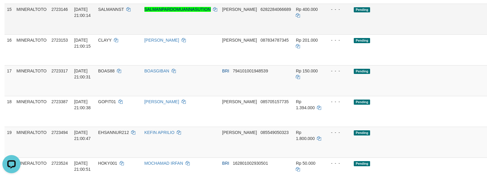
scroll to position [445, 0]
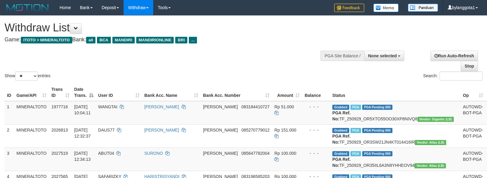
select select
select select "**"
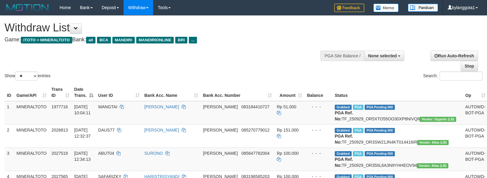
select select
select select "**"
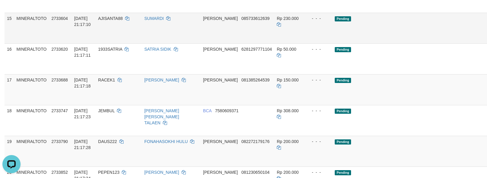
click at [384, 44] on td "Pending" at bounding box center [397, 28] width 131 height 31
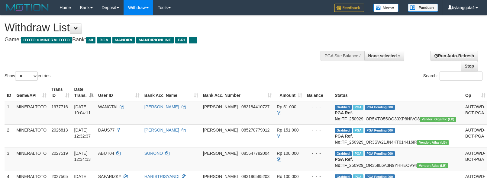
select select
select select "**"
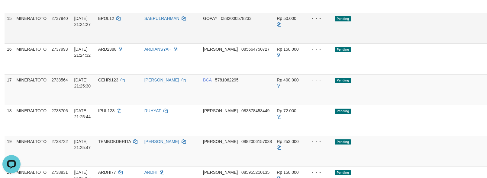
click at [411, 44] on td "Pending" at bounding box center [397, 28] width 131 height 31
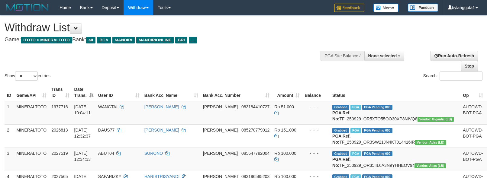
select select
select select "**"
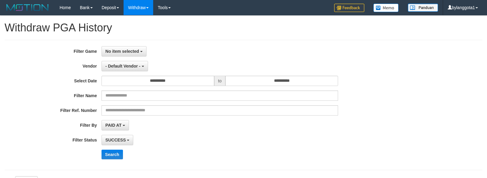
select select
select select "**"
click at [123, 50] on span "No item selected" at bounding box center [122, 51] width 34 height 5
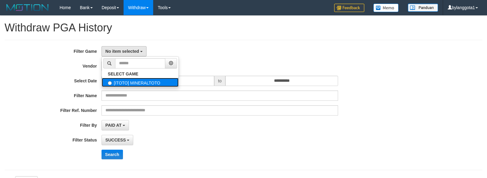
click at [133, 82] on label "[ITOTO] MINERALTOTO" at bounding box center [140, 82] width 77 height 9
select select "****"
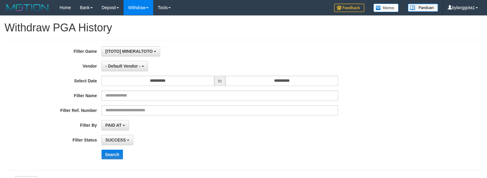
scroll to position [5, 0]
click at [128, 65] on span "- Default Vendor -" at bounding box center [122, 66] width 35 height 5
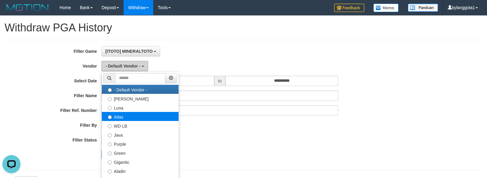
scroll to position [0, 0]
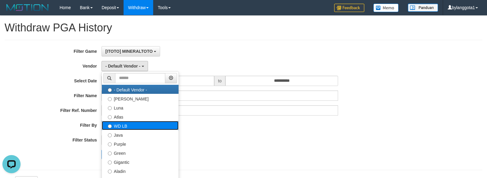
click at [131, 127] on label "WD LB" at bounding box center [140, 125] width 77 height 9
select select "**********"
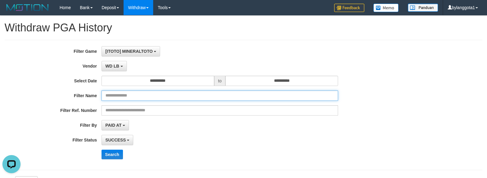
drag, startPoint x: 144, startPoint y: 98, endPoint x: 141, endPoint y: 101, distance: 3.2
click at [144, 98] on input "text" at bounding box center [220, 96] width 237 height 10
paste input "******"
type input "******"
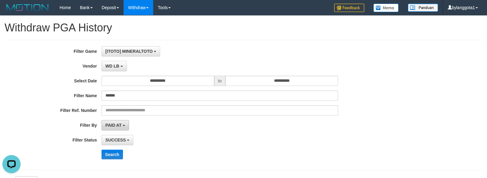
click at [118, 124] on span "PAID AT" at bounding box center [113, 125] width 16 height 5
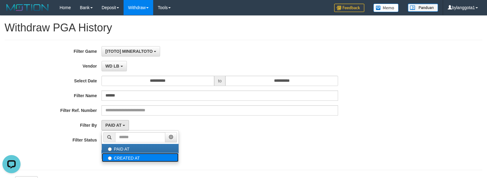
click at [130, 160] on label "CREATED AT" at bounding box center [140, 157] width 77 height 9
select select "*"
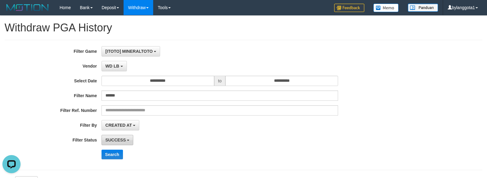
click at [121, 140] on span "SUCCESS" at bounding box center [115, 140] width 21 height 5
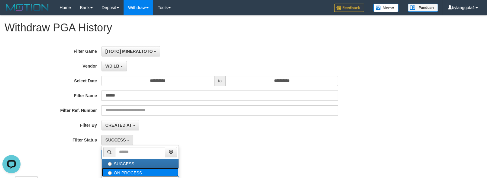
click at [138, 174] on label "ON PROCESS" at bounding box center [140, 172] width 77 height 9
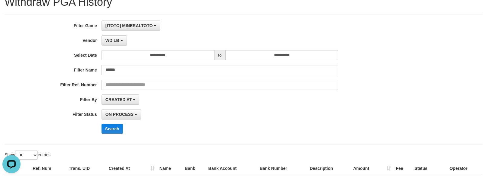
scroll to position [40, 0]
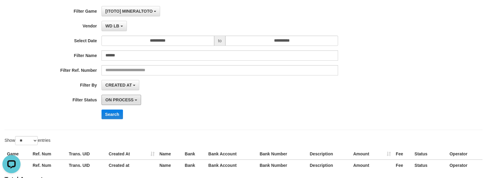
click at [130, 99] on span "ON PROCESS" at bounding box center [119, 100] width 28 height 5
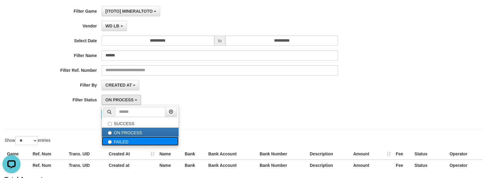
click at [126, 143] on label "FAILED" at bounding box center [140, 141] width 77 height 9
select select "*"
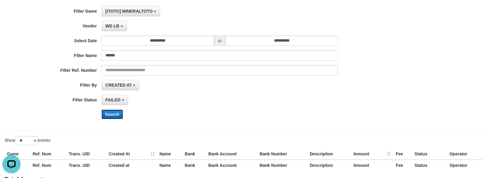
click at [117, 116] on button "Search" at bounding box center [112, 115] width 21 height 10
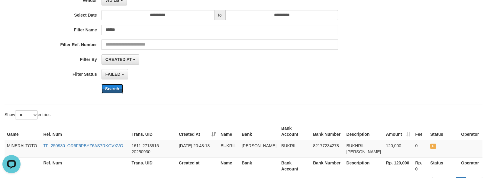
scroll to position [80, 0]
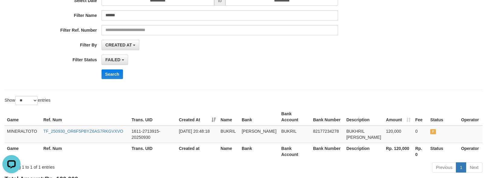
click at [382, 65] on div "**********" at bounding box center [203, 60] width 406 height 10
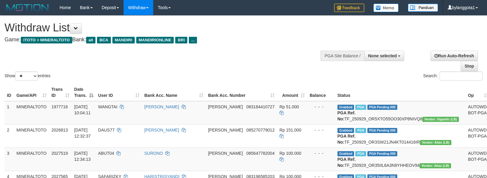
select select
select select "**"
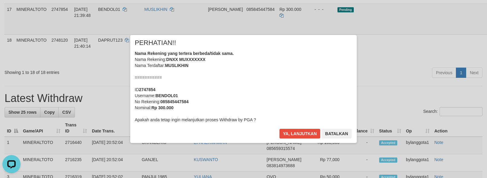
click at [283, 89] on div "Nama Rekening yang tertera berbeda/tidak sama. Nama Rekening: DNXX MUXXXXXXX Na…" at bounding box center [244, 86] width 218 height 73
click at [279, 129] on button "Ya, lanjutkan" at bounding box center [299, 134] width 41 height 10
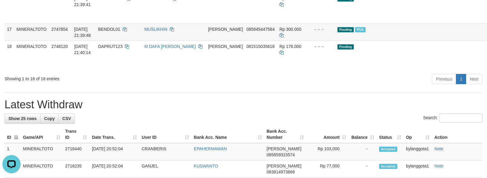
scroll to position [452, 0]
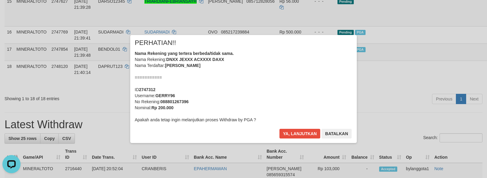
click at [270, 79] on div "Nama Rekening yang tertera berbeda/tidak sama. Nama Rekening: DNXX JEXXX ACXXXX…" at bounding box center [244, 86] width 218 height 73
click at [279, 129] on button "Ya, lanjutkan" at bounding box center [299, 134] width 41 height 10
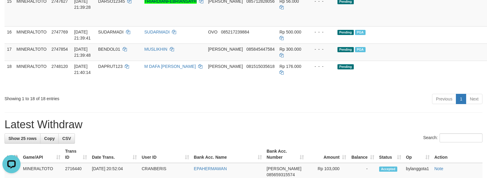
scroll to position [425, 0]
click at [412, 26] on td "Pending" at bounding box center [400, 10] width 131 height 31
click at [391, 26] on td "Pending" at bounding box center [400, 10] width 131 height 31
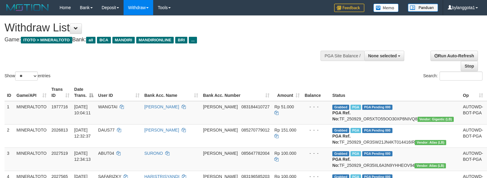
select select
select select "**"
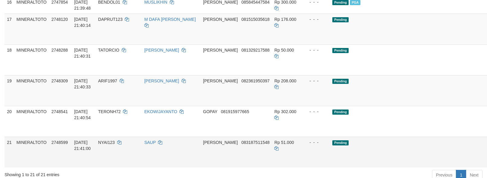
scroll to position [575, 0]
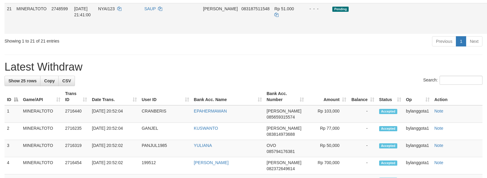
click at [487, 31] on link "Send PGA" at bounding box center [493, 25] width 10 height 11
drag, startPoint x: 451, startPoint y: 102, endPoint x: 451, endPoint y: 59, distance: 43.2
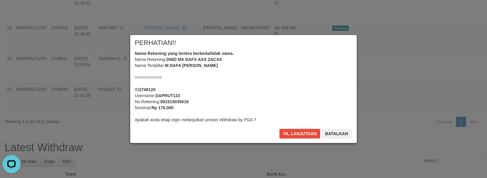
click at [268, 72] on div "Nama Rekening yang tertera berbeda/tidak sama. Nama Rekening: DNID MX DAFX AXX …" at bounding box center [244, 86] width 218 height 73
click at [279, 129] on button "Ya, lanjutkan" at bounding box center [299, 134] width 41 height 10
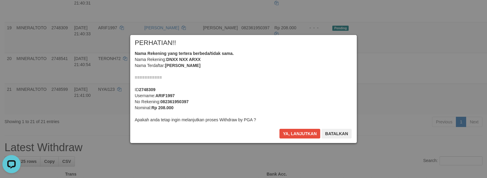
click at [268, 72] on div "Nama Rekening yang tertera berbeda/tidak sama. Nama Rekening: DNXX NXX ARXX Nam…" at bounding box center [244, 86] width 218 height 73
click at [279, 129] on button "Ya, lanjutkan" at bounding box center [299, 134] width 41 height 10
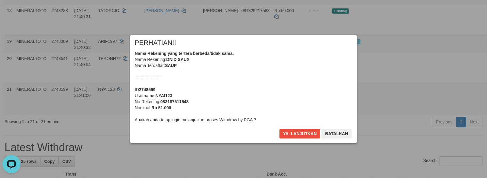
click at [268, 72] on div "Nama Rekening yang tertera berbeda/tidak sama. Nama Rekening: DNID SAUX Nama Te…" at bounding box center [244, 86] width 218 height 73
click at [279, 129] on button "Ya, lanjutkan" at bounding box center [299, 134] width 41 height 10
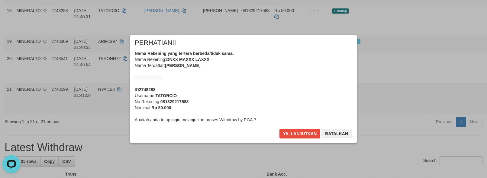
scroll to position [468, 0]
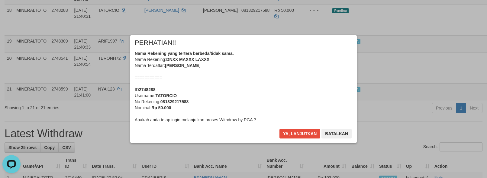
click at [268, 72] on div "Nama Rekening yang tertera berbeda/tidak sama. Nama Rekening: DNXX MAXXX LAXXX …" at bounding box center [244, 86] width 218 height 73
click at [279, 129] on button "Ya, lanjutkan" at bounding box center [299, 134] width 41 height 10
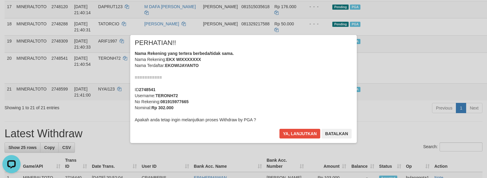
click at [268, 72] on div "Nama Rekening yang tertera berbeda/tidak sama. Nama Rekening: EKX WIXXXXXXX Nam…" at bounding box center [244, 86] width 218 height 73
click at [279, 129] on button "Ya, lanjutkan" at bounding box center [299, 134] width 41 height 10
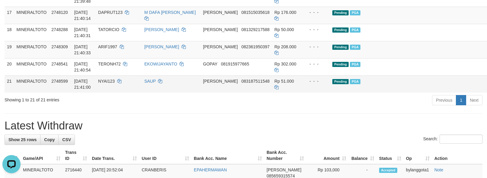
scroll to position [515, 0]
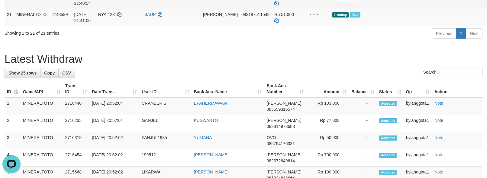
click at [410, 9] on td "Pending PGA" at bounding box center [395, 0] width 131 height 17
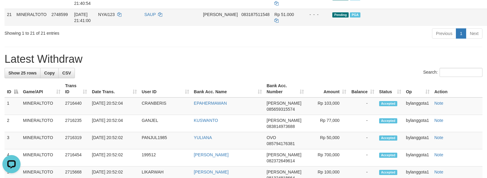
click at [460, 26] on td at bounding box center [472, 17] width 25 height 17
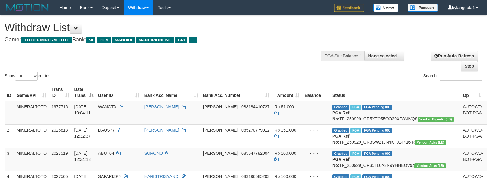
select select
select select "**"
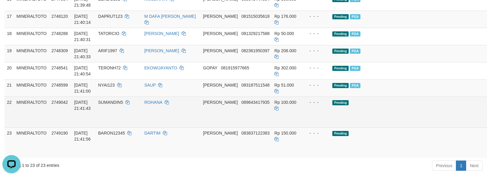
scroll to position [435, 0]
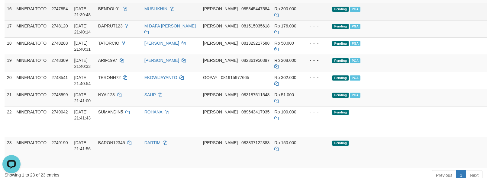
click at [460, 20] on td at bounding box center [472, 11] width 25 height 17
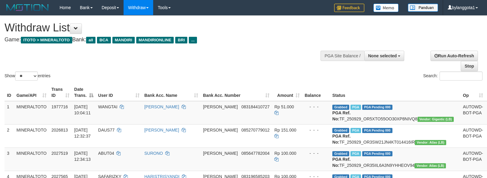
select select
select select "**"
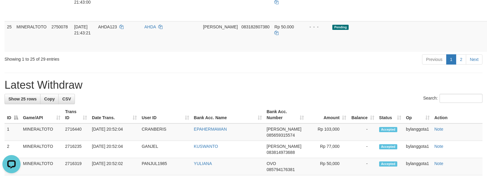
scroll to position [675, 0]
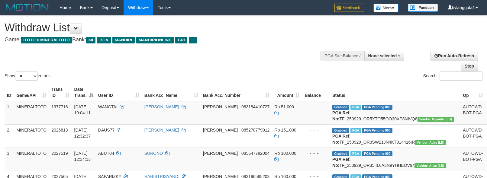
select select
select select "**"
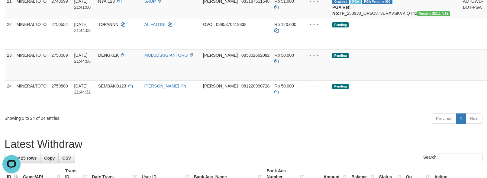
scroll to position [611, 0]
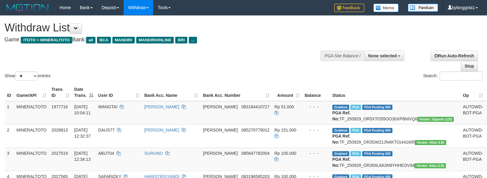
select select
select select "**"
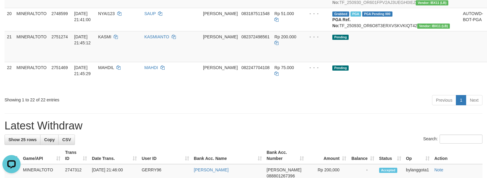
scroll to position [548, 0]
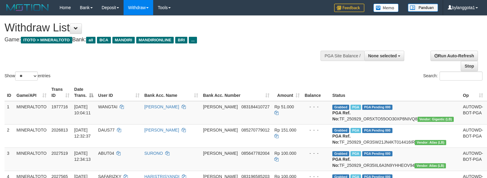
select select
select select "**"
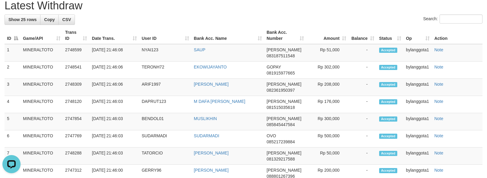
scroll to position [387, 0]
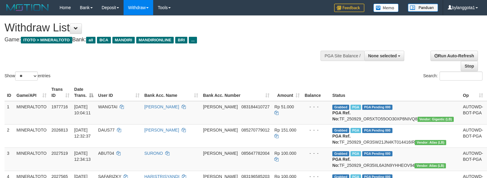
select select
select select "**"
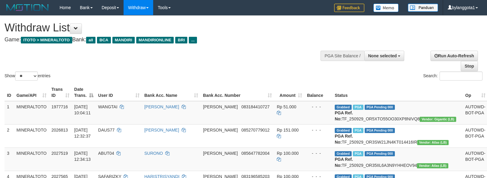
select select
select select "**"
click at [379, 51] on button "None selected" at bounding box center [384, 56] width 40 height 10
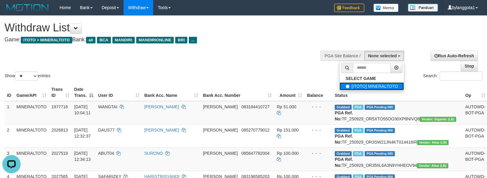
click at [371, 88] on label "[ITOTO] MINERALTOTO" at bounding box center [372, 86] width 65 height 8
select select "****"
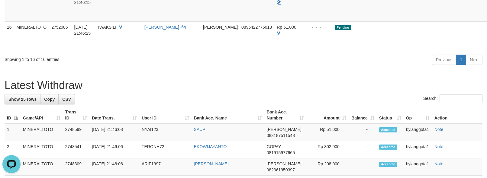
scroll to position [443, 0]
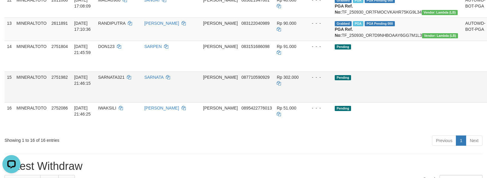
click at [463, 102] on td at bounding box center [475, 87] width 25 height 31
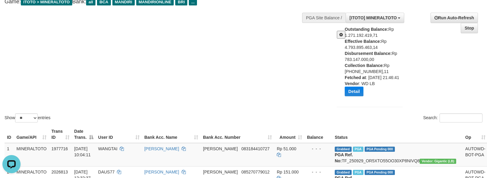
scroll to position [0, 0]
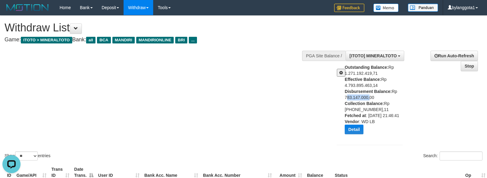
copy div "783.147.000"
drag, startPoint x: 340, startPoint y: 96, endPoint x: 369, endPoint y: 99, distance: 29.2
click at [369, 99] on div "Outstanding Balance: Rp 1.271.192.419,71 Effective Balance: Rp 4.793.895.463,14…" at bounding box center [369, 101] width 75 height 75
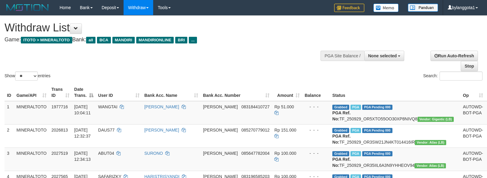
select select
select select "**"
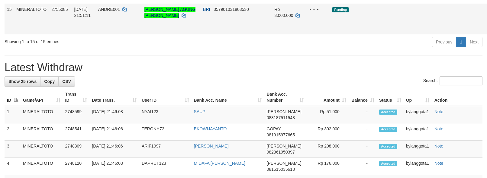
click at [487, 31] on link "Send PGA" at bounding box center [493, 26] width 10 height 11
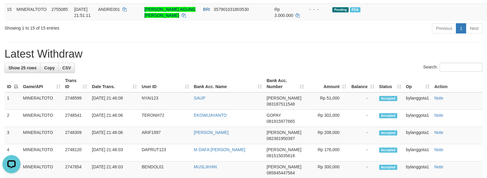
scroll to position [0, 0]
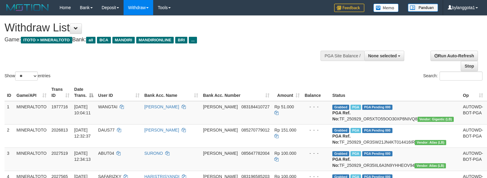
select select
select select "**"
select select
select select "**"
select select
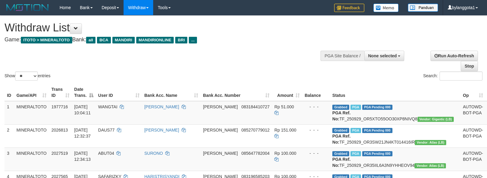
select select "**"
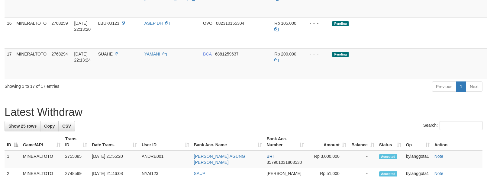
scroll to position [408, 0]
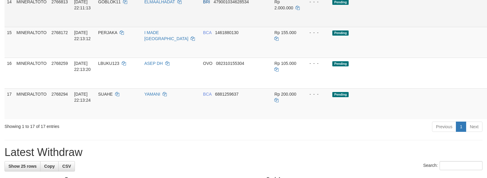
click at [487, 24] on link "Send PGA" at bounding box center [493, 18] width 10 height 11
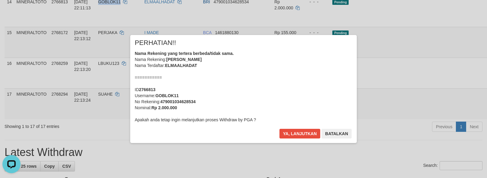
scroll to position [0, 0]
click at [231, 79] on div "Nama Rekening yang tertera berbeda/tidak sama. Nama Rekening: ELMA AL HADAT Nam…" at bounding box center [244, 86] width 218 height 73
drag, startPoint x: 305, startPoint y: 135, endPoint x: 422, endPoint y: 178, distance: 124.9
click at [304, 135] on button "Ya, lanjutkan" at bounding box center [299, 134] width 41 height 10
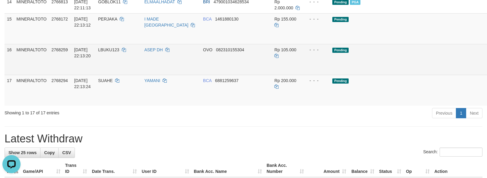
click at [402, 75] on td "Pending" at bounding box center [395, 59] width 131 height 31
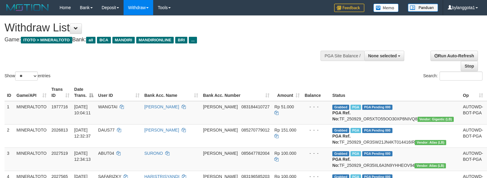
select select
select select "**"
select select
select select "**"
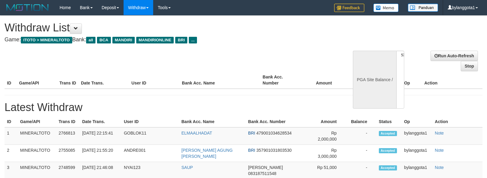
select select
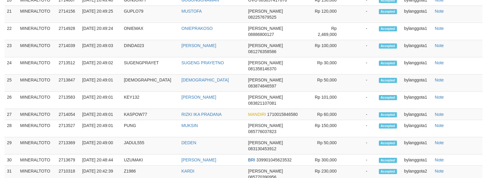
select select "**"
select select
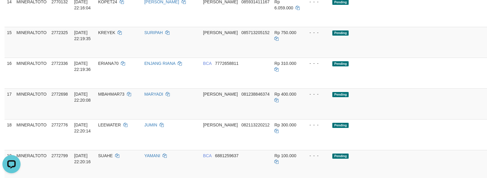
scroll to position [0, 0]
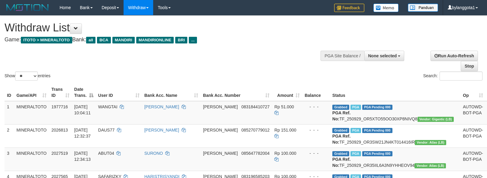
select select
select select "**"
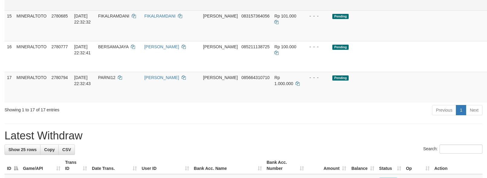
scroll to position [408, 0]
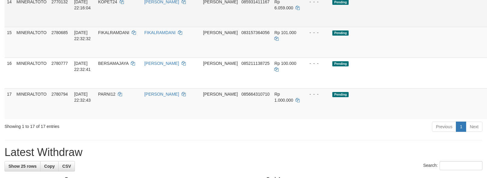
click at [487, 24] on link "Send PGA" at bounding box center [493, 18] width 10 height 11
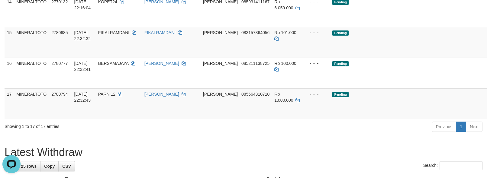
scroll to position [0, 0]
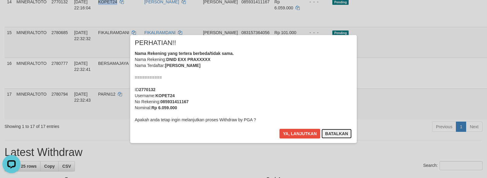
click at [341, 137] on button "Batalkan" at bounding box center [336, 134] width 30 height 10
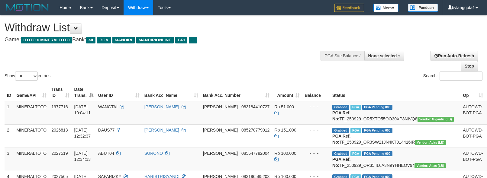
select select
select select "**"
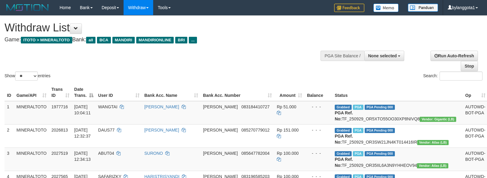
select select
select select "**"
click at [377, 60] on button "None selected" at bounding box center [384, 56] width 40 height 10
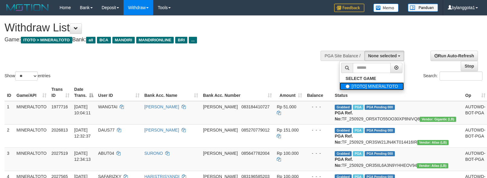
click at [373, 90] on label "[ITOTO] MINERALTOTO" at bounding box center [372, 86] width 65 height 8
click at [343, 86] on label "[ITOTO] MINERALTOTO" at bounding box center [372, 86] width 65 height 8
select select "****"
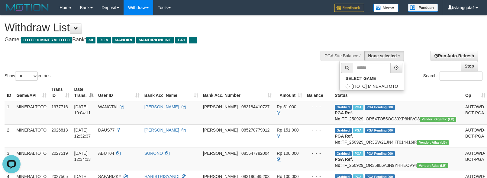
scroll to position [5, 0]
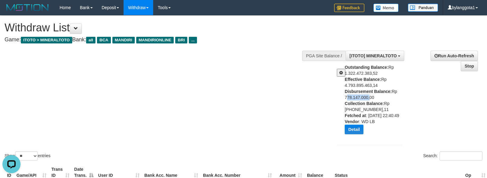
copy div "778.147.000"
drag, startPoint x: 342, startPoint y: 95, endPoint x: 368, endPoint y: 97, distance: 25.8
click at [368, 97] on div "Outstanding Balance: Rp 1.322.472.383,52 Effective Balance: Rp 4.793.895.463,14…" at bounding box center [369, 101] width 75 height 75
click at [135, 70] on div "Show ** ** ** *** entries Search:" at bounding box center [243, 89] width 487 height 146
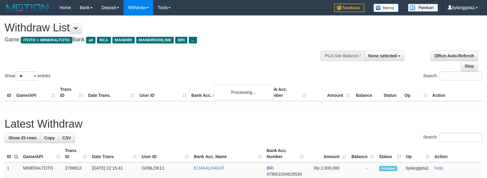
select select
select select "**"
select select
select select "**"
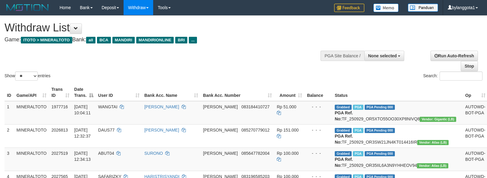
scroll to position [400, 0]
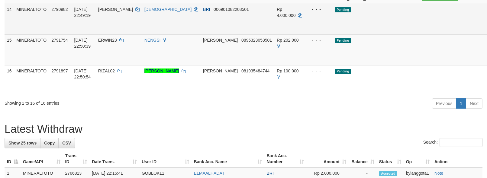
click at [487, 31] on link "Send PGA" at bounding box center [495, 26] width 10 height 11
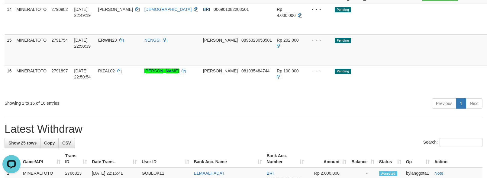
scroll to position [0, 0]
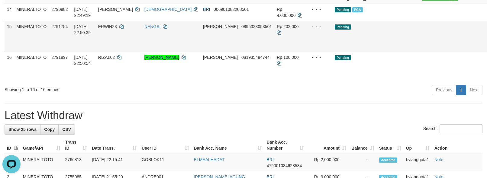
click at [401, 52] on td "Pending" at bounding box center [397, 36] width 131 height 31
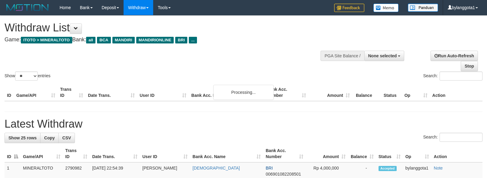
select select
select select "**"
